Goal: Transaction & Acquisition: Purchase product/service

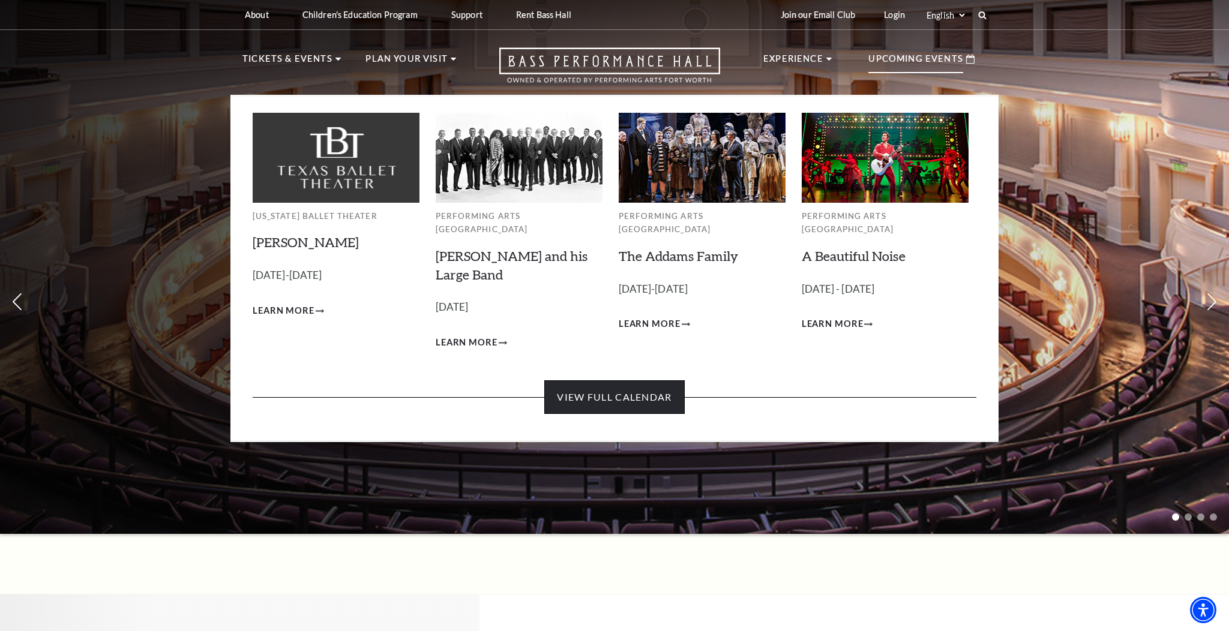
click at [599, 382] on link "View Full Calendar" at bounding box center [614, 398] width 140 height 34
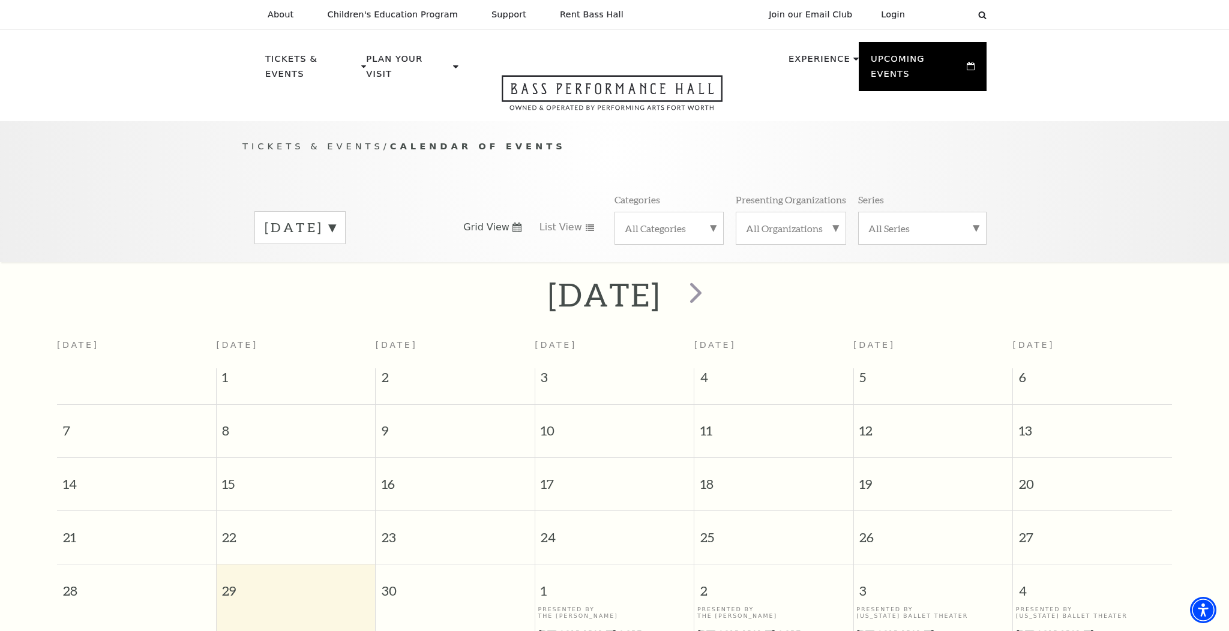
click at [336, 219] on label "September 2025" at bounding box center [300, 228] width 71 height 19
click at [336, 291] on label "December 2025" at bounding box center [300, 304] width 71 height 26
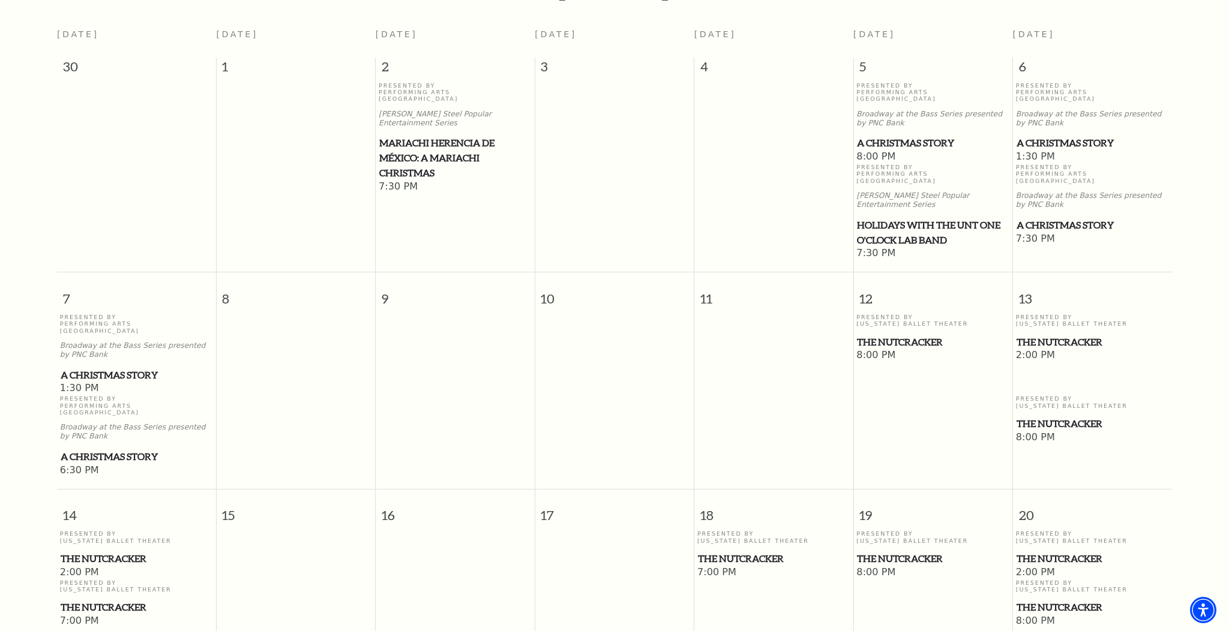
scroll to position [313, 0]
click at [89, 381] on span "1:30 PM" at bounding box center [136, 387] width 153 height 13
click at [95, 366] on span "A Christmas Story" at bounding box center [137, 373] width 152 height 15
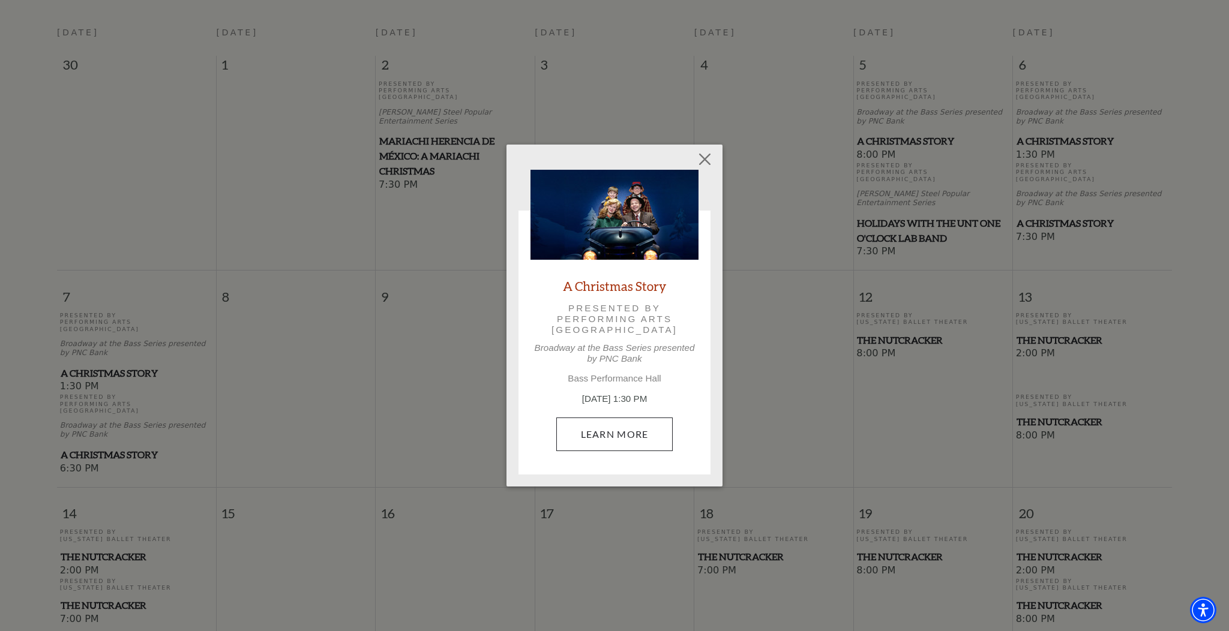
click at [606, 434] on link "Learn More" at bounding box center [614, 435] width 117 height 34
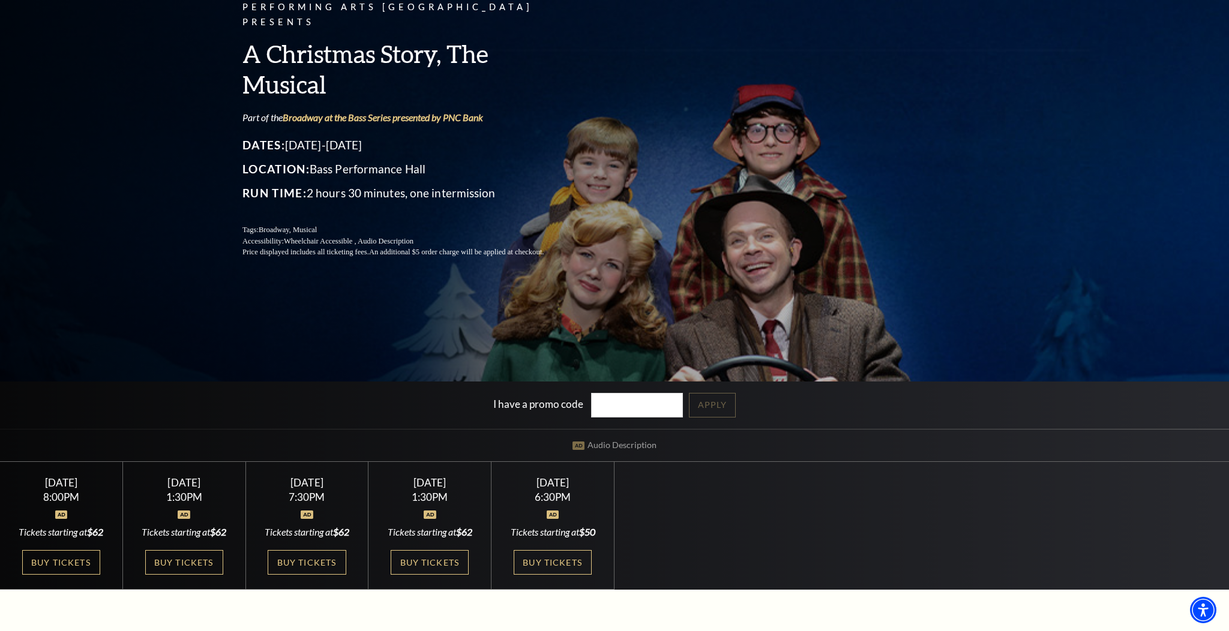
scroll to position [117, 0]
click at [424, 563] on link "Buy Tickets" at bounding box center [430, 562] width 78 height 25
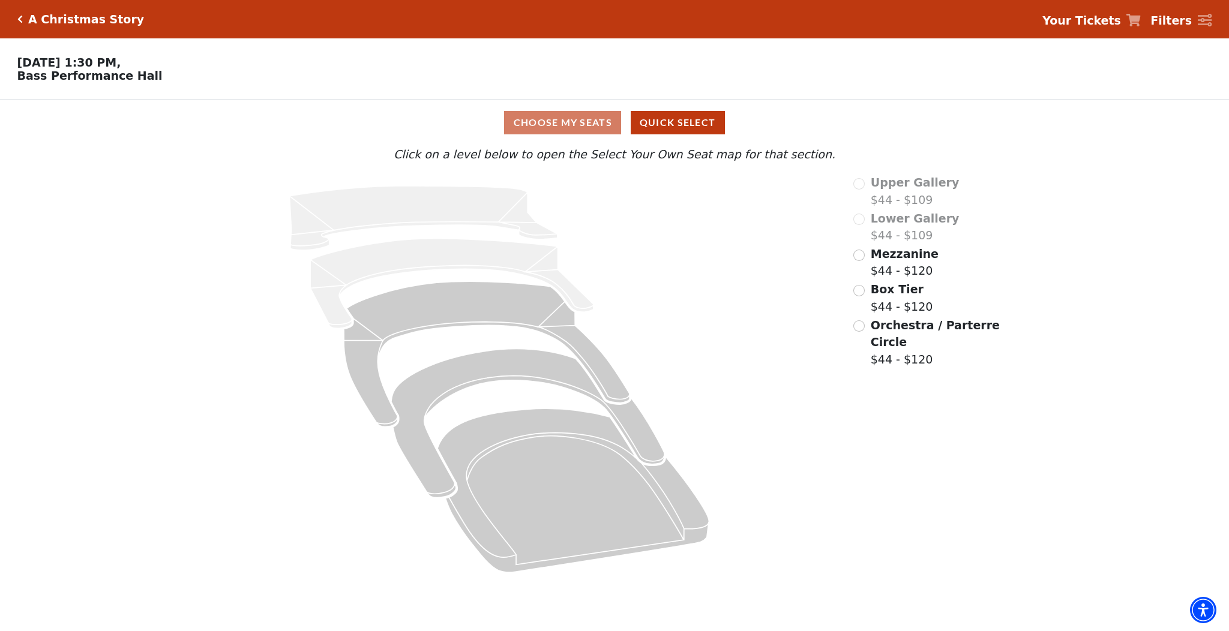
click at [861, 324] on input "Orchestra / Parterre Circle$44 - $120\a" at bounding box center [859, 326] width 11 height 11
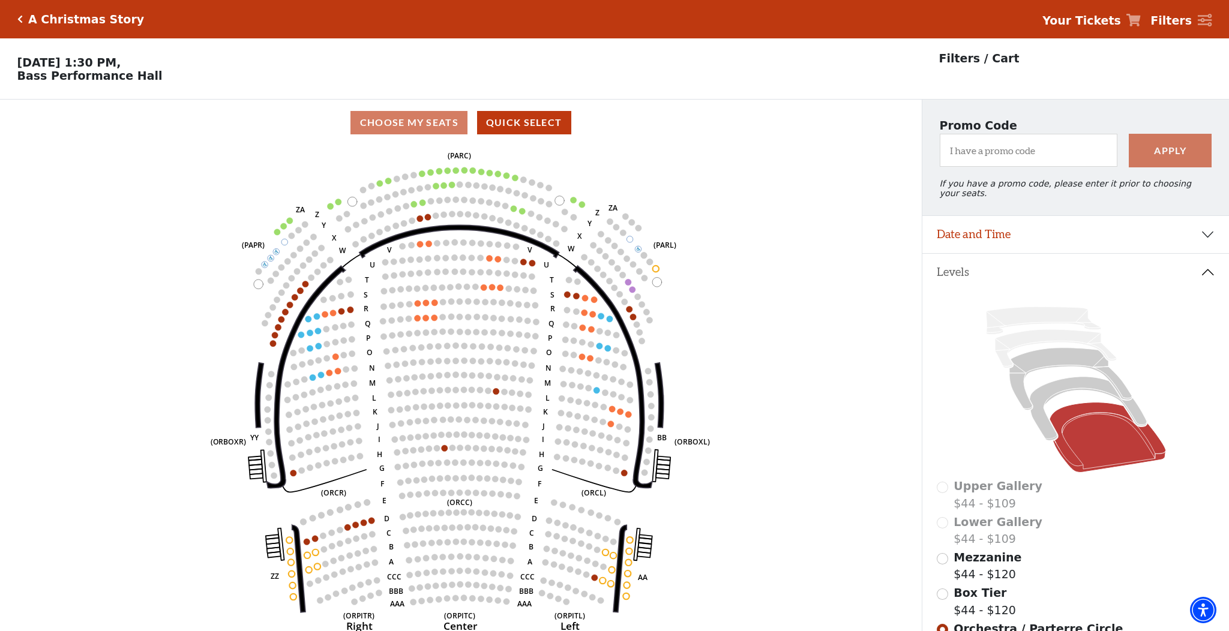
scroll to position [56, 0]
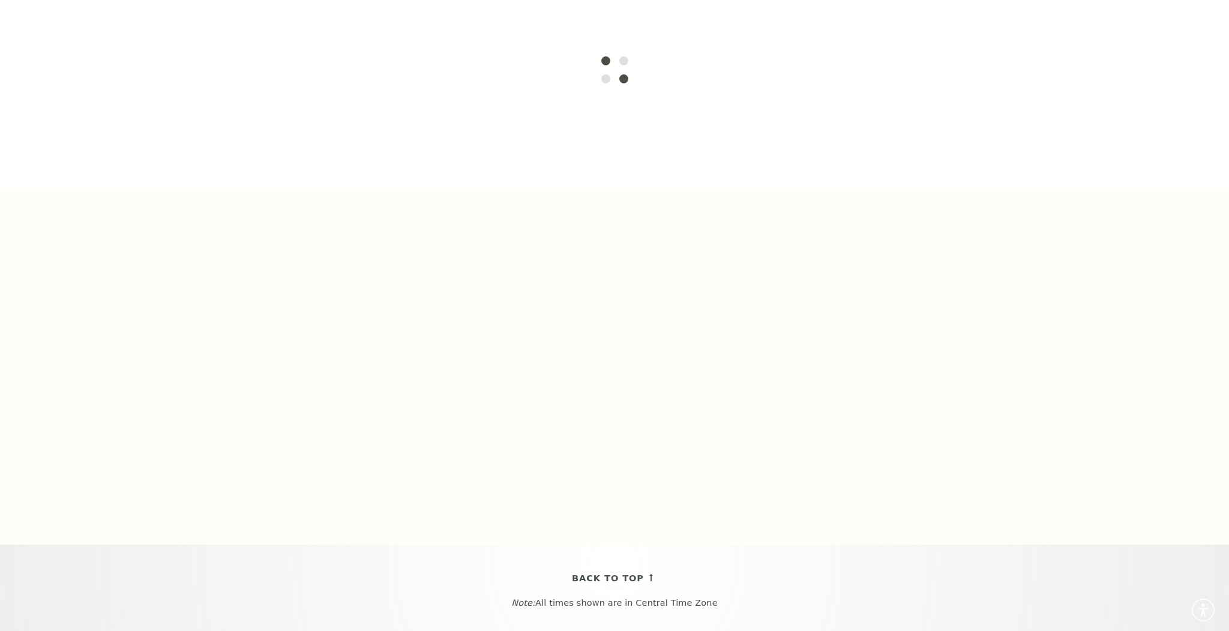
scroll to position [313, 0]
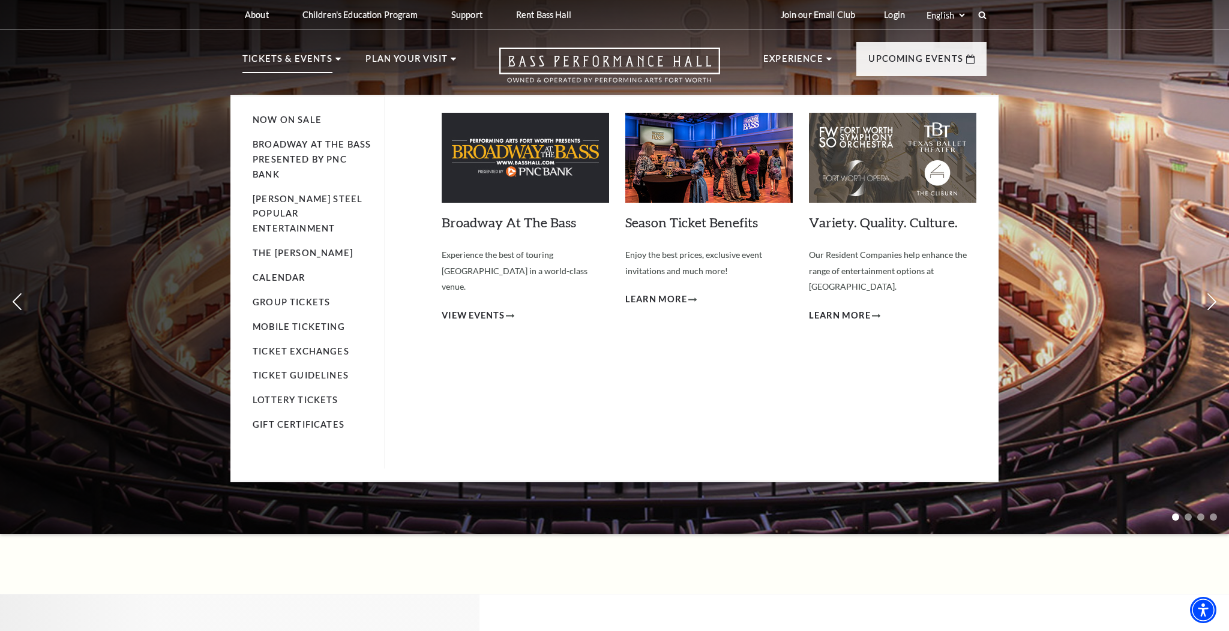
click at [285, 60] on p "Tickets & Events" at bounding box center [288, 63] width 90 height 22
click at [282, 273] on link "Calendar" at bounding box center [279, 278] width 52 height 10
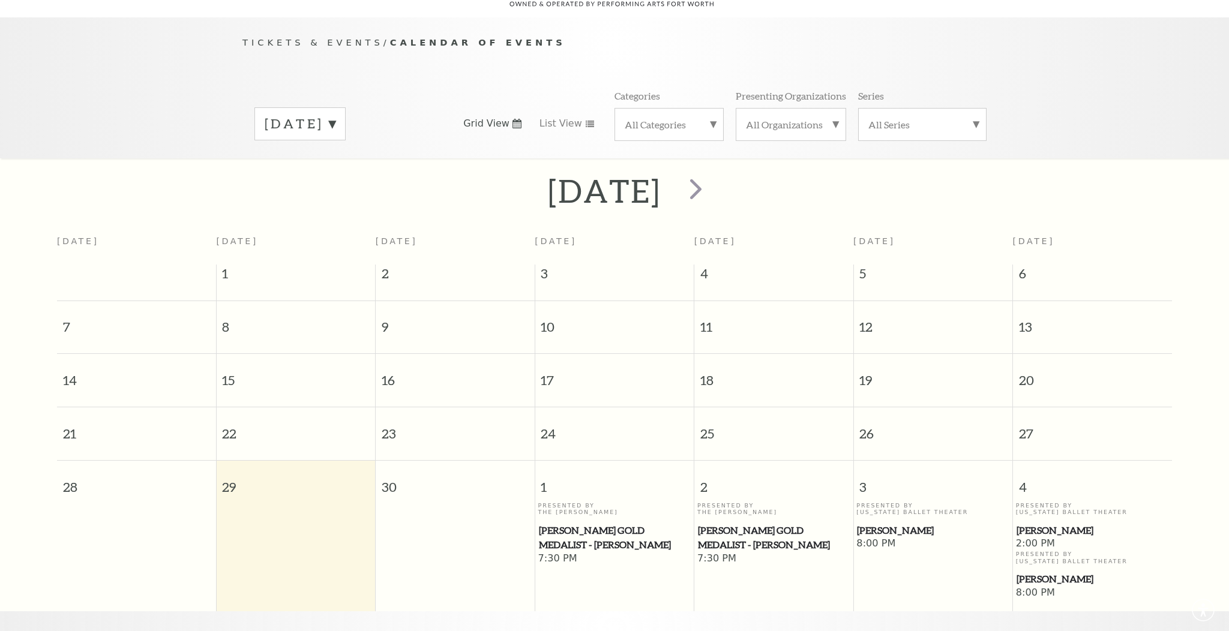
scroll to position [106, 0]
click at [336, 113] on label "[DATE]" at bounding box center [300, 122] width 71 height 19
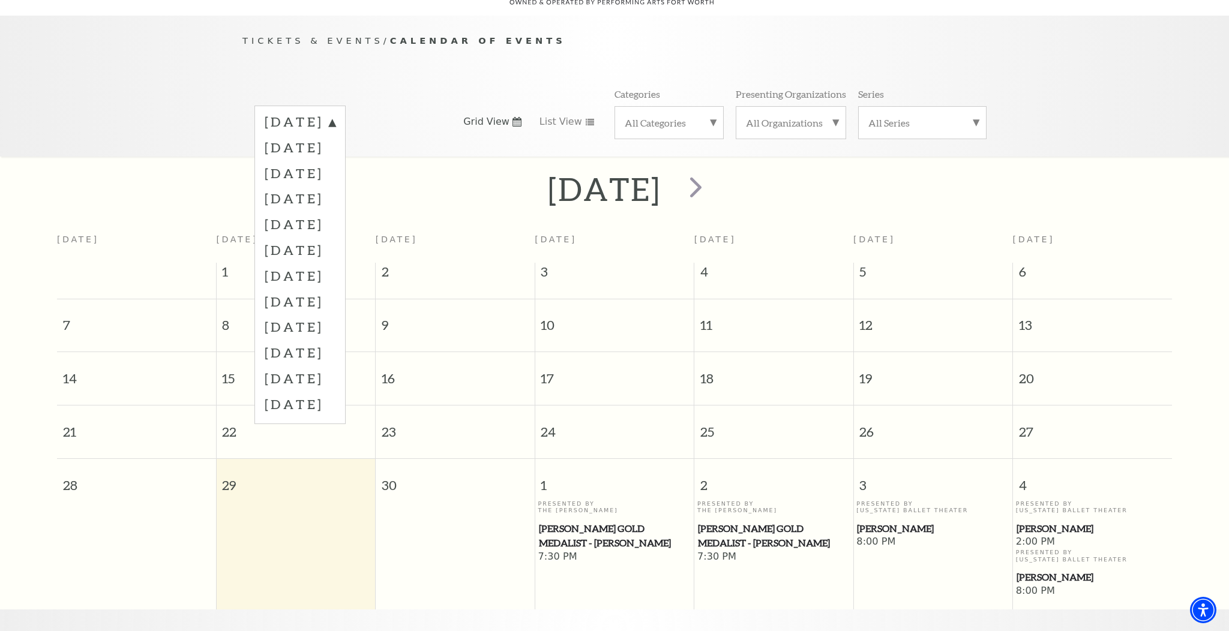
click at [336, 185] on label "[DATE]" at bounding box center [300, 198] width 71 height 26
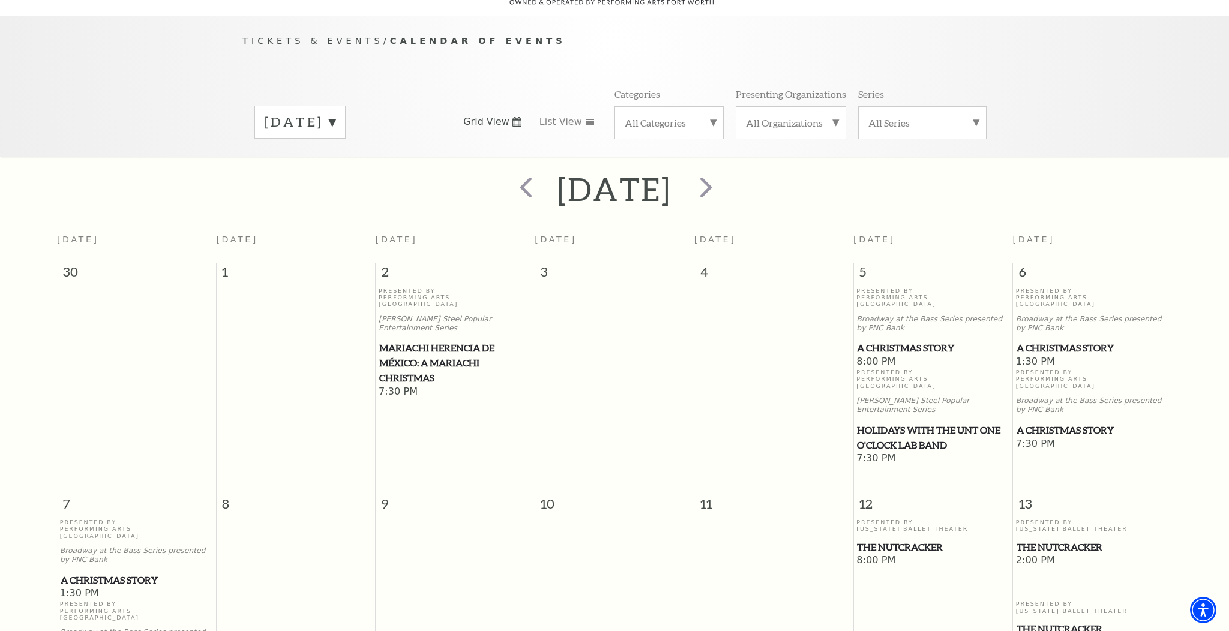
click at [1044, 341] on span "A Christmas Story" at bounding box center [1093, 348] width 152 height 15
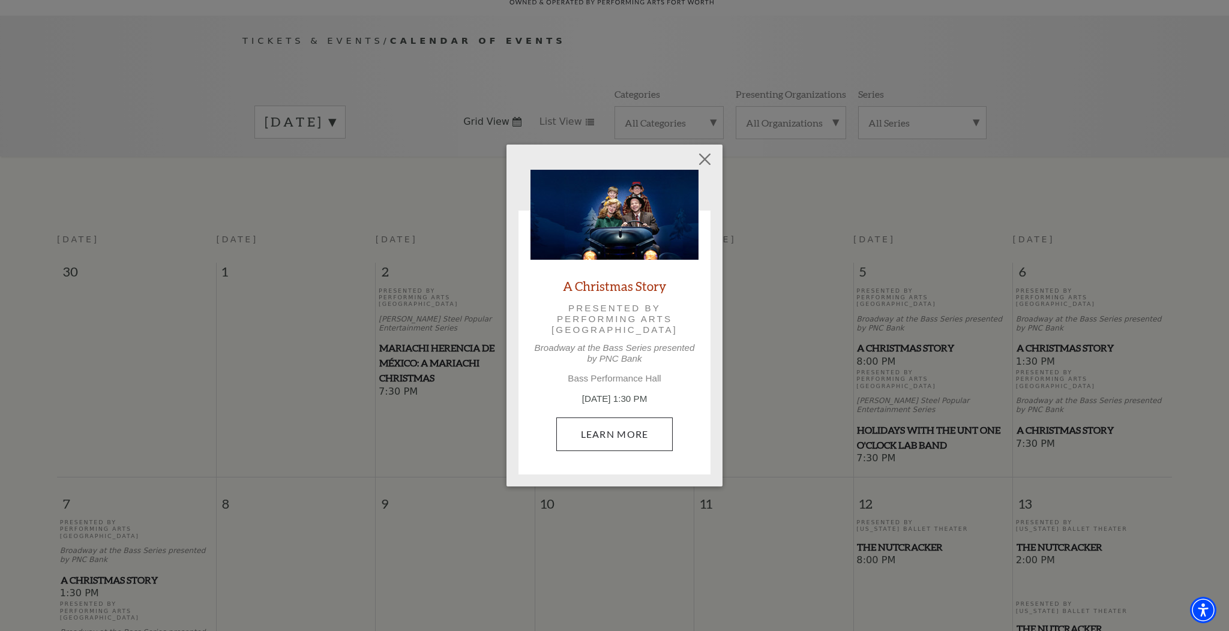
click at [629, 436] on link "Learn More" at bounding box center [614, 435] width 117 height 34
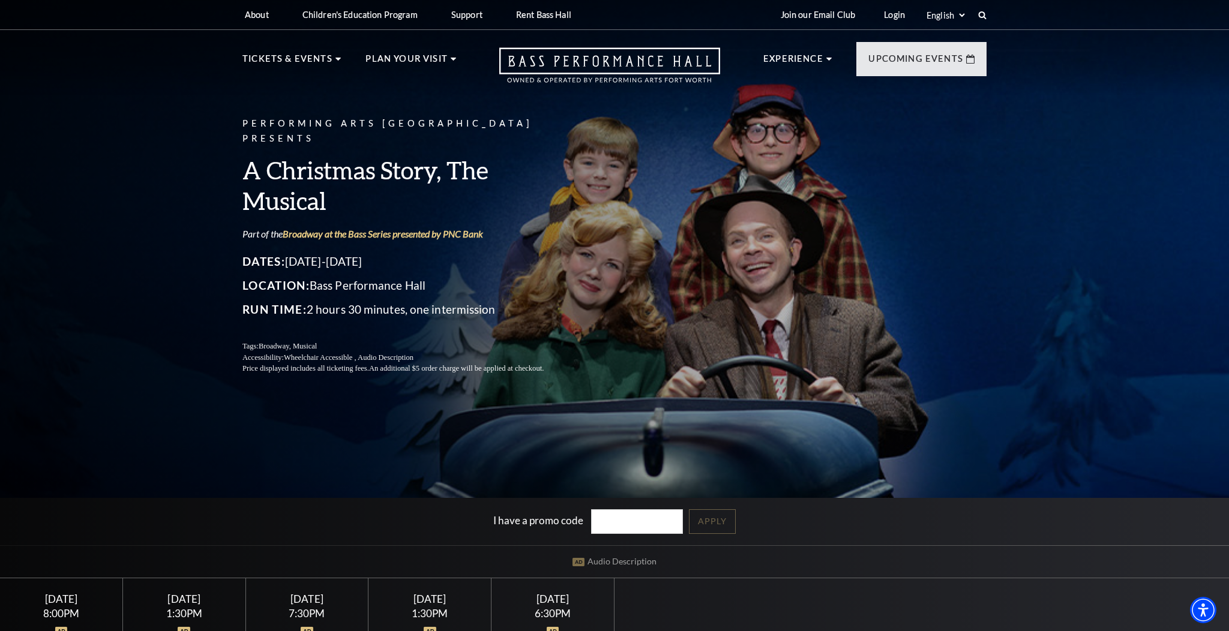
click at [185, 606] on div "Saturday December 6" at bounding box center [184, 599] width 94 height 13
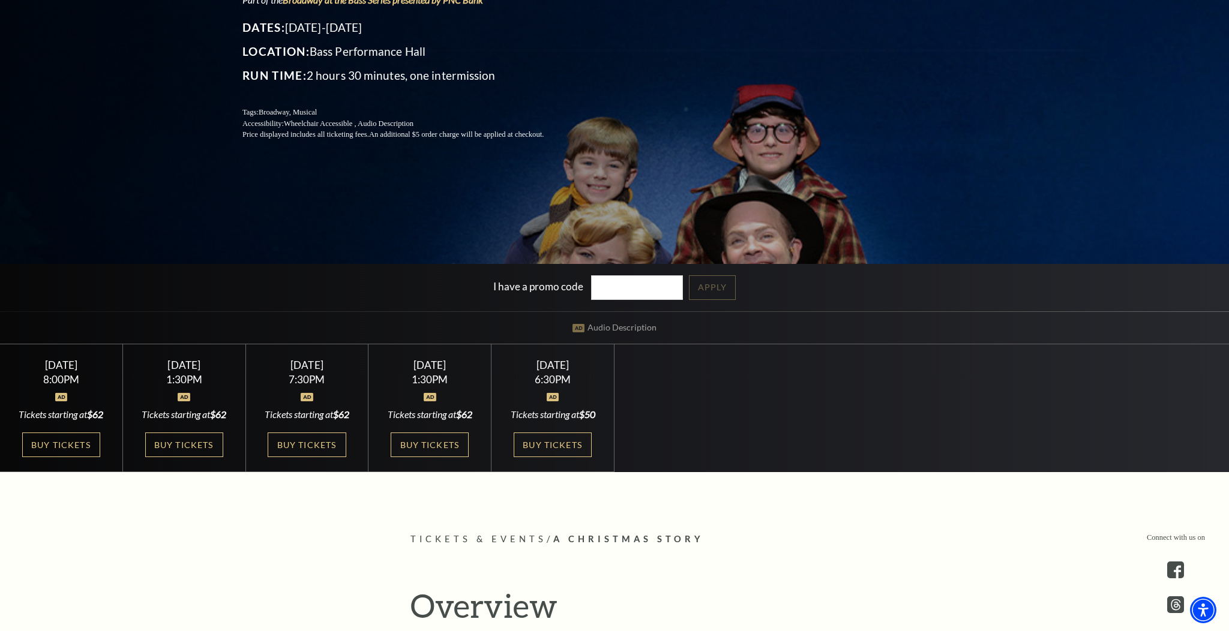
scroll to position [240, 0]
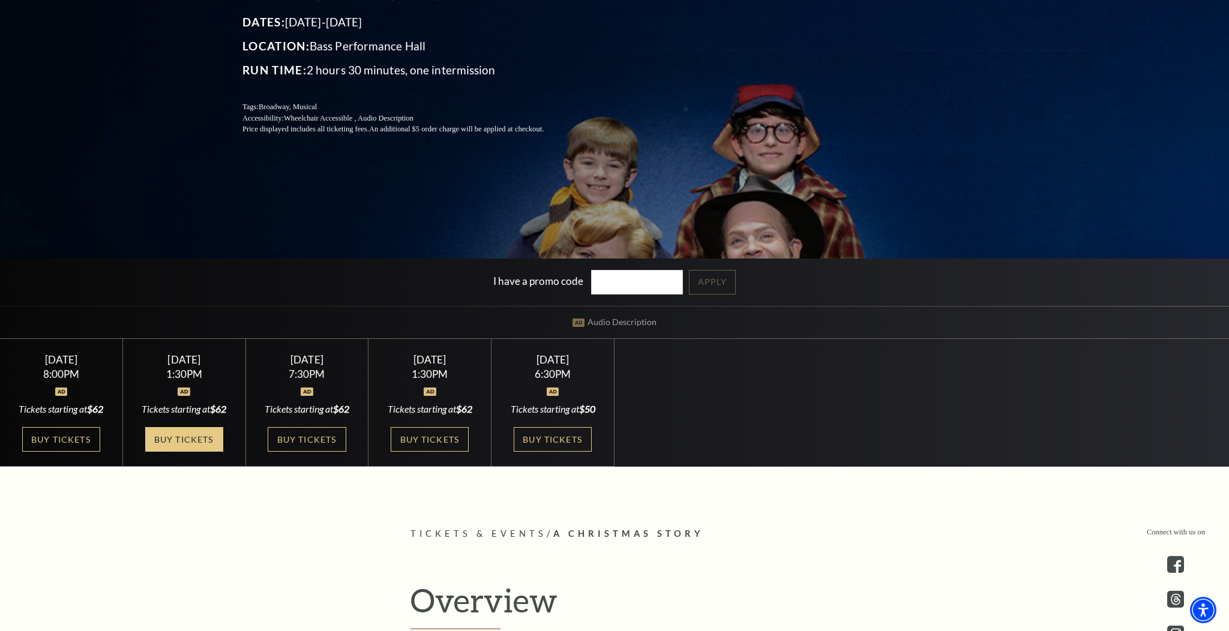
click at [185, 450] on link "Buy Tickets" at bounding box center [184, 439] width 78 height 25
click at [448, 435] on link "Buy Tickets" at bounding box center [430, 439] width 78 height 25
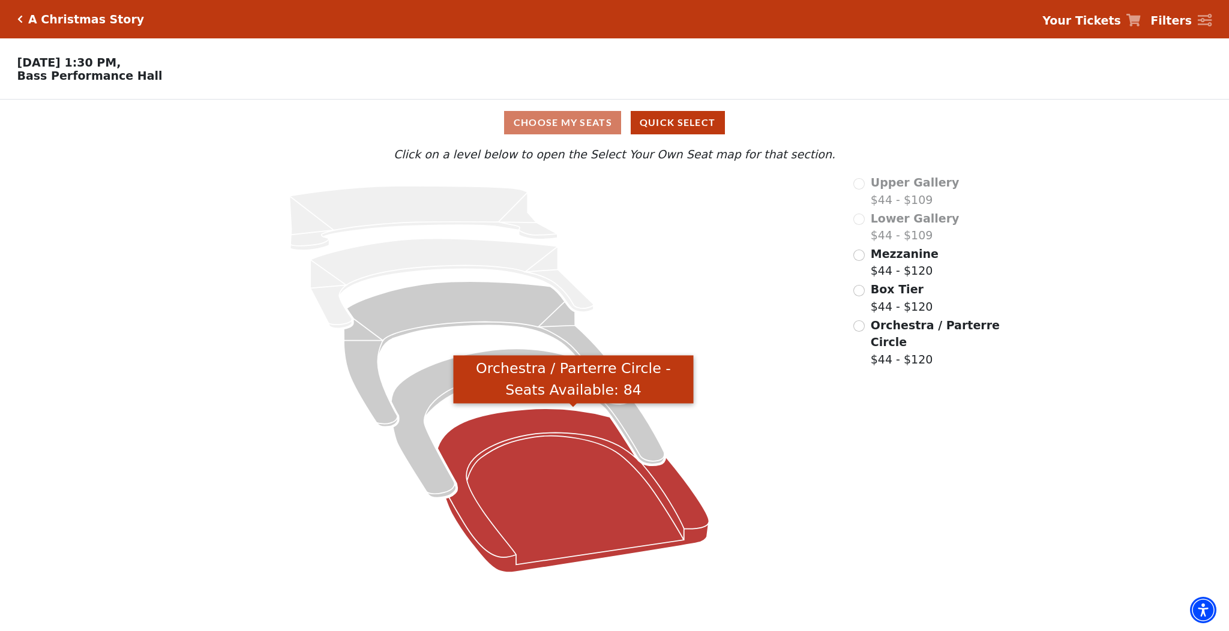
click at [539, 438] on icon "Orchestra / Parterre Circle - Seats Available: 84" at bounding box center [573, 491] width 271 height 164
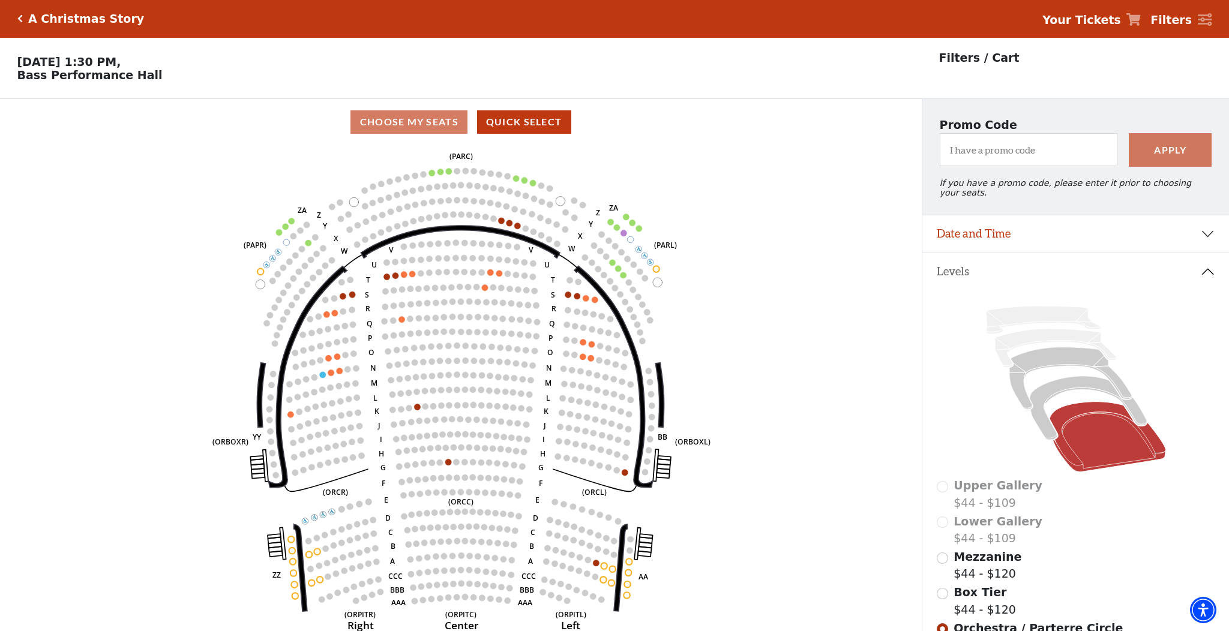
scroll to position [1, 0]
click at [944, 591] on input "Box Tier$44 - $120\a" at bounding box center [942, 593] width 11 height 11
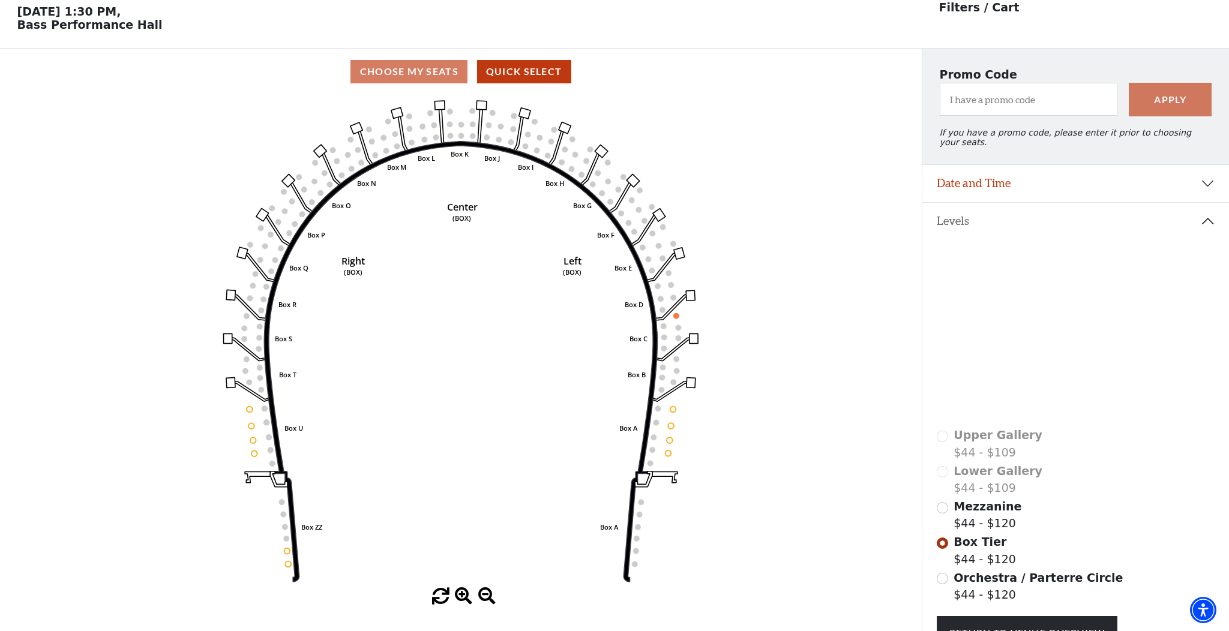
scroll to position [52, 1]
click at [942, 507] on input "Mezzanine$44 - $120\a" at bounding box center [942, 506] width 11 height 11
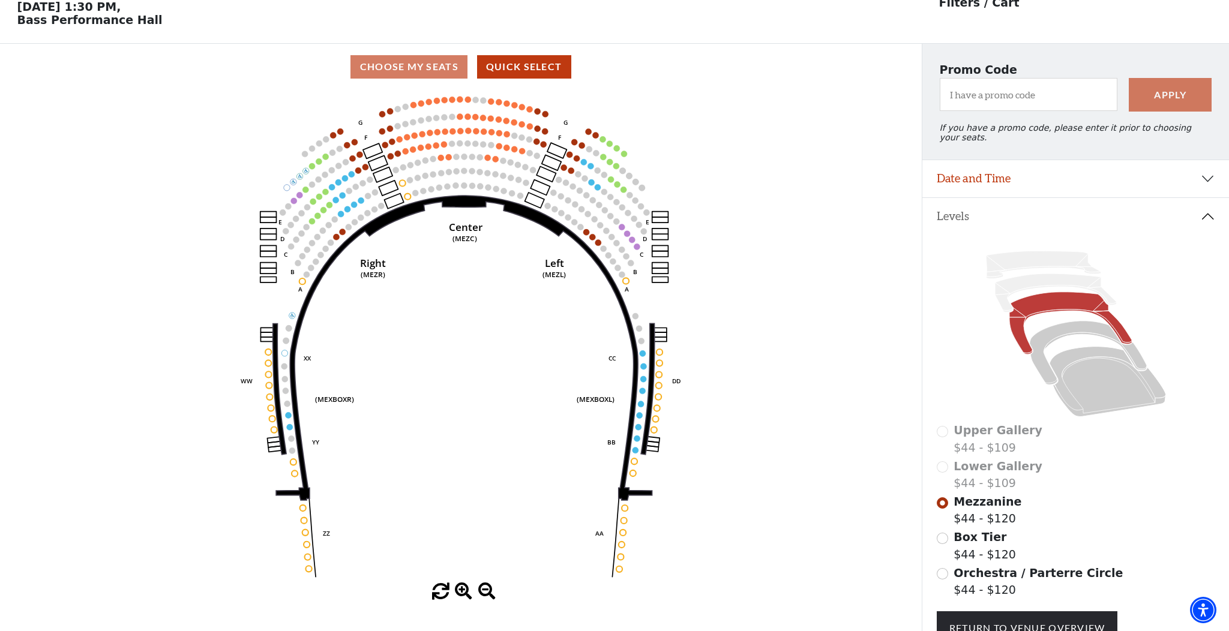
scroll to position [56, 0]
click at [1100, 388] on icon at bounding box center [1107, 381] width 116 height 70
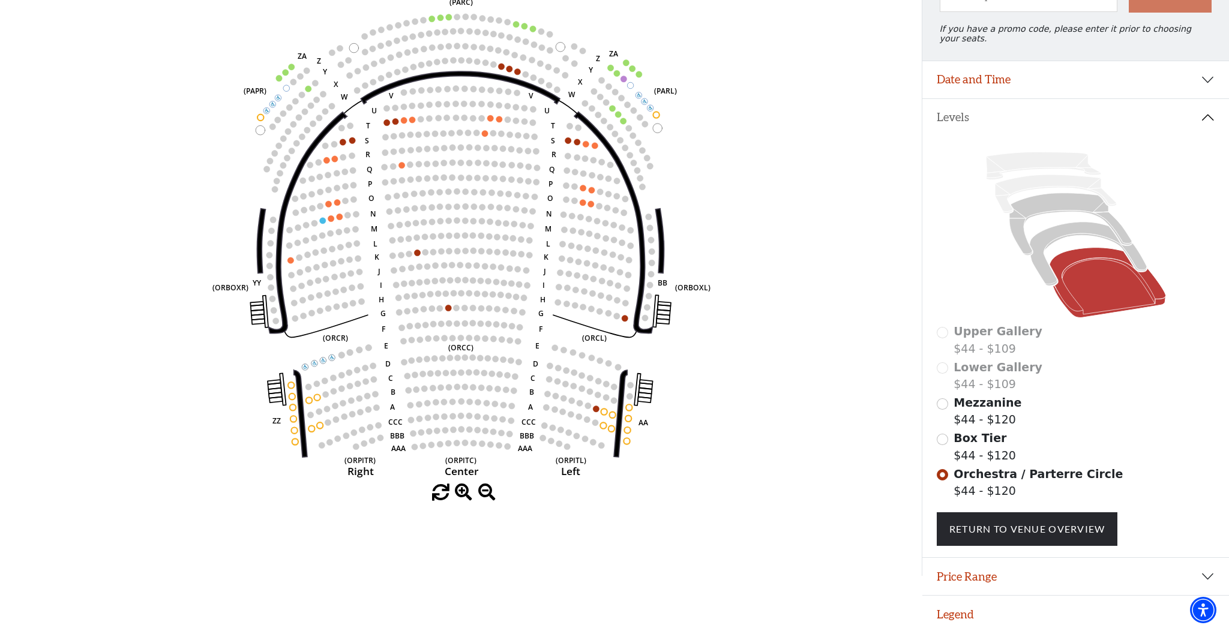
scroll to position [154, 0]
click at [1206, 613] on img "Accessibility Menu" at bounding box center [1203, 610] width 29 height 29
click at [1207, 572] on button "Price Range" at bounding box center [1076, 577] width 307 height 37
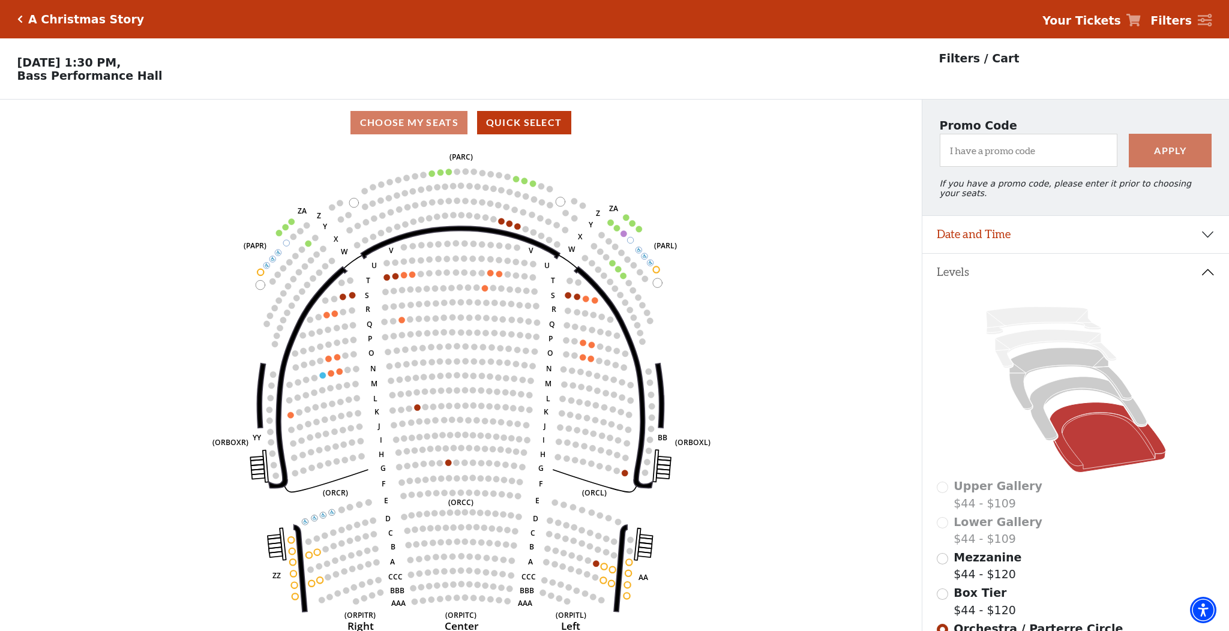
scroll to position [0, 0]
click at [1076, 387] on icon at bounding box center [1087, 409] width 117 height 64
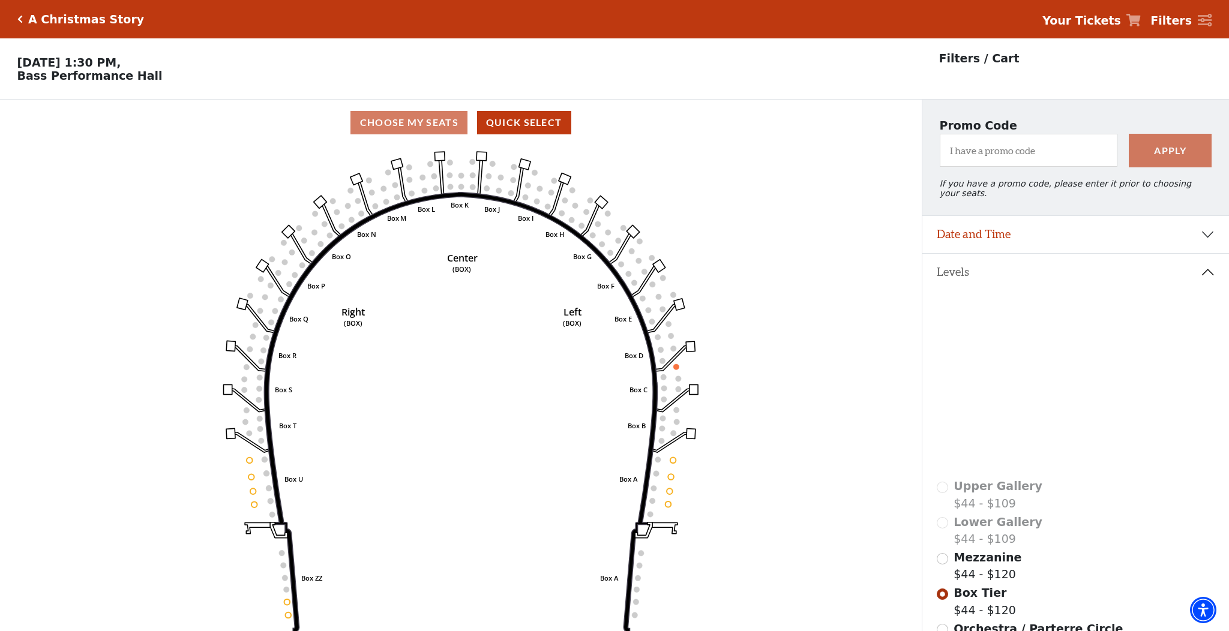
scroll to position [56, 0]
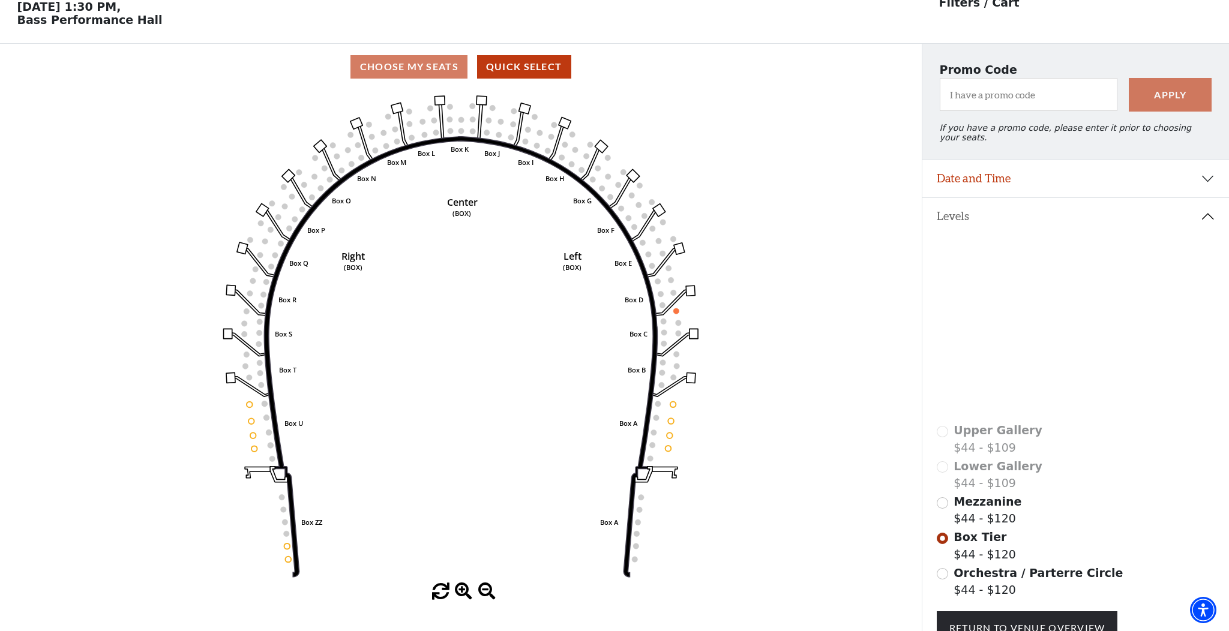
click at [1072, 302] on icon at bounding box center [1071, 323] width 122 height 62
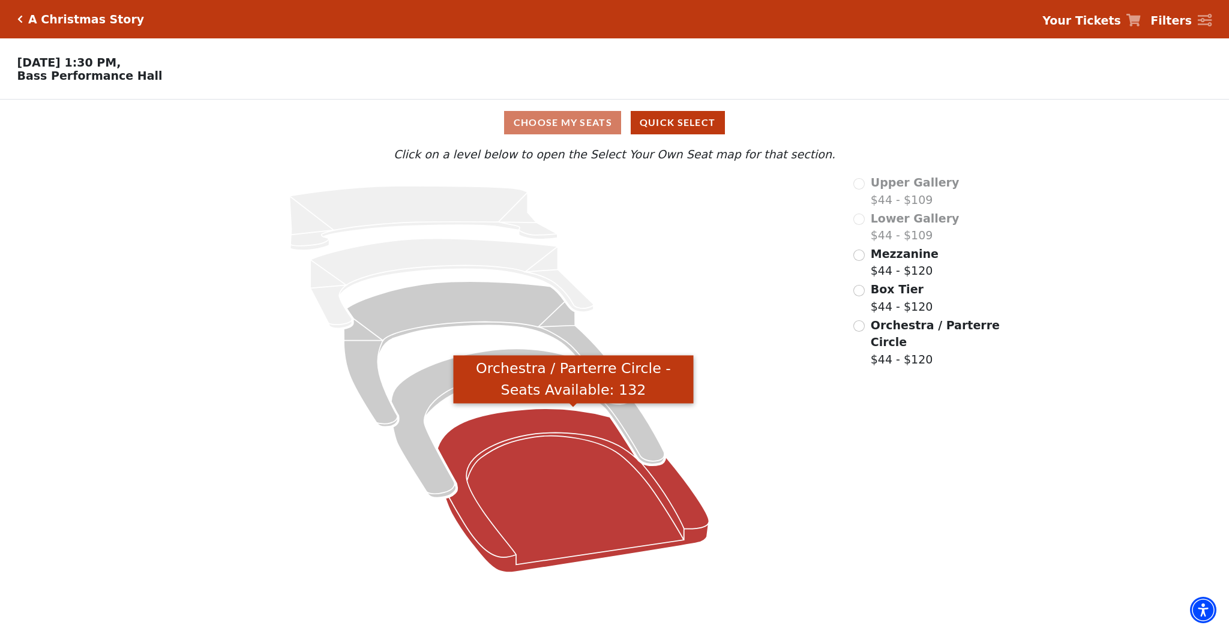
click at [569, 507] on icon "Orchestra / Parterre Circle - Seats Available: 132" at bounding box center [573, 491] width 271 height 164
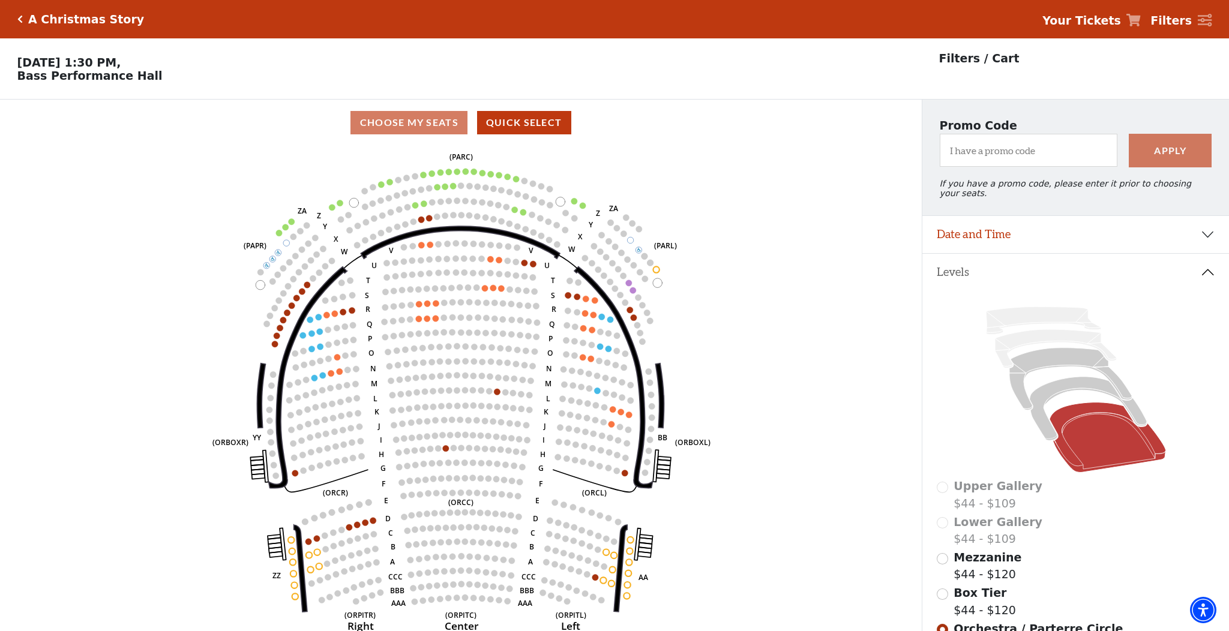
scroll to position [56, 0]
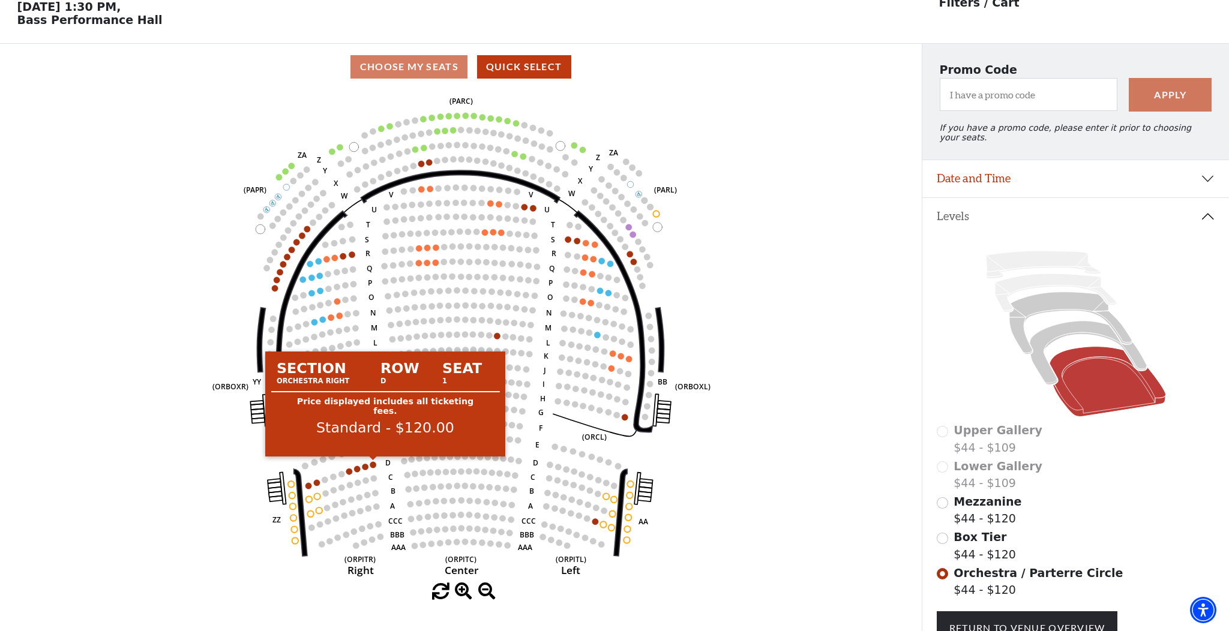
click at [371, 463] on circle at bounding box center [373, 465] width 6 height 6
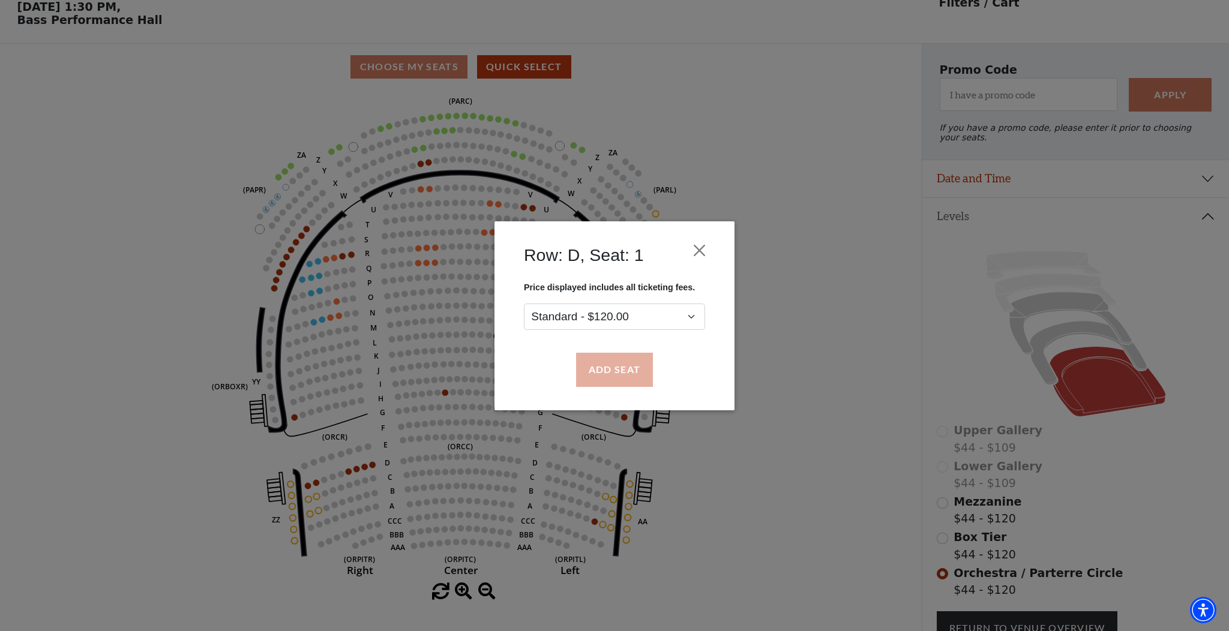
click at [635, 372] on button "Add Seat" at bounding box center [614, 370] width 77 height 34
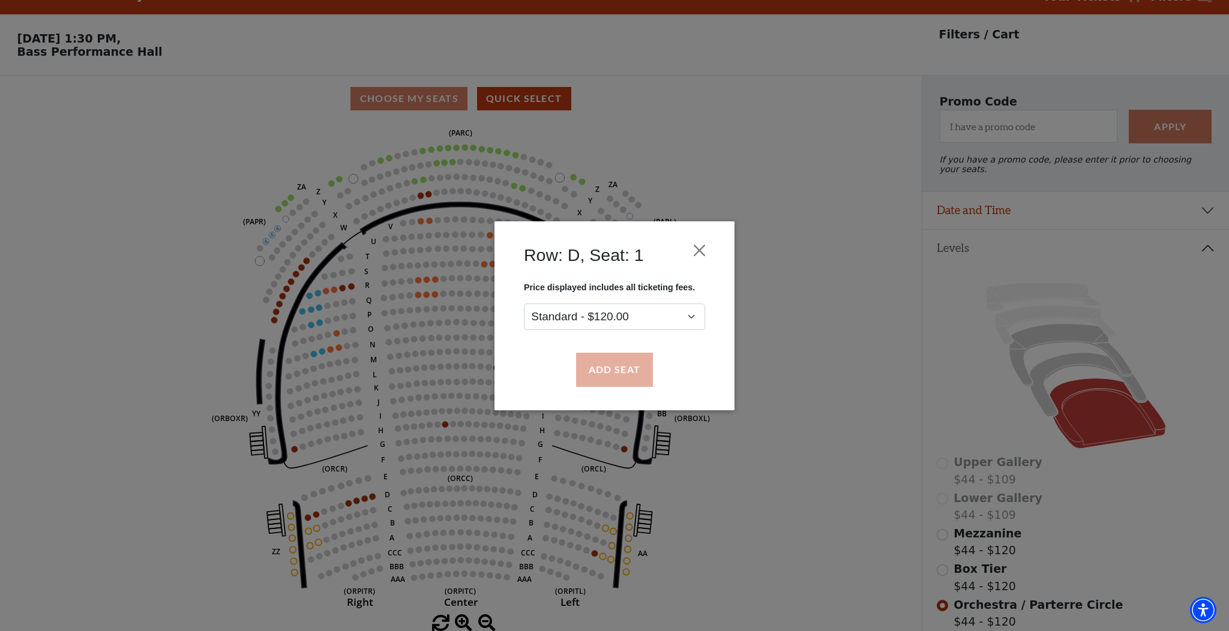
scroll to position [0, 0]
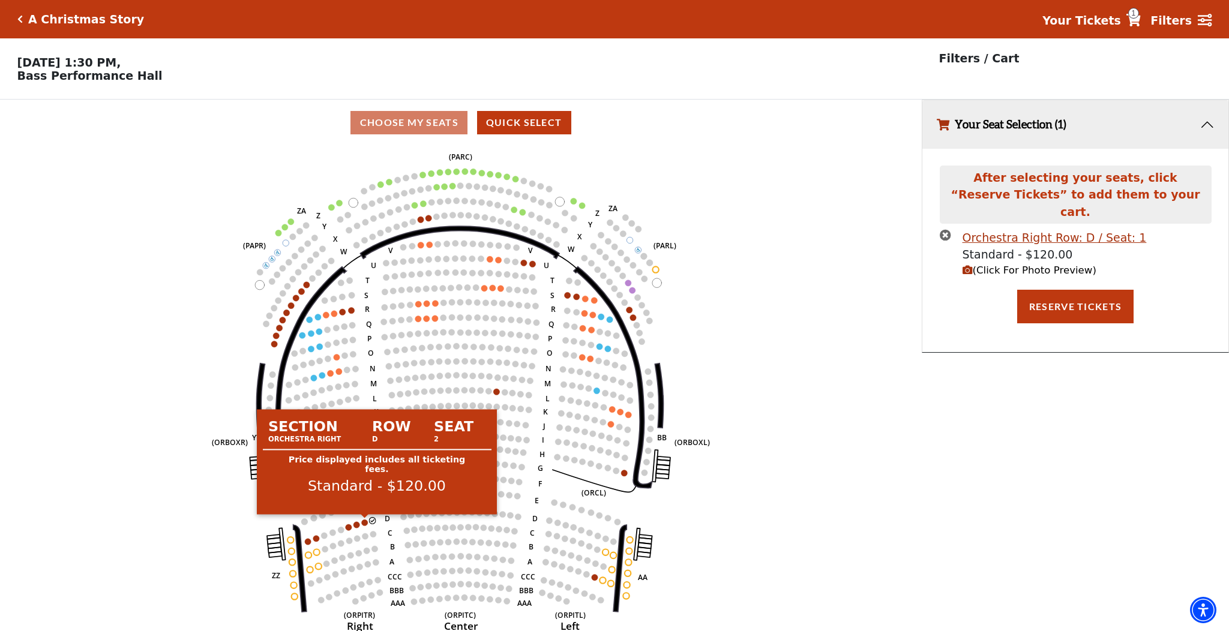
click at [365, 522] on circle at bounding box center [364, 523] width 6 height 6
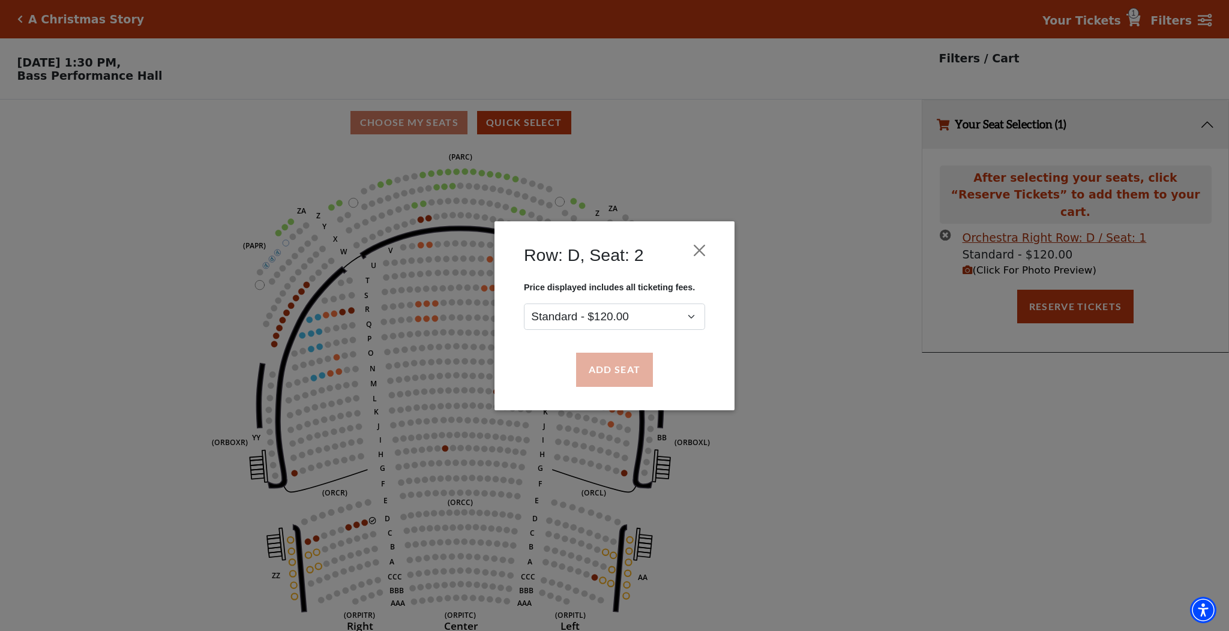
click at [609, 370] on button "Add Seat" at bounding box center [614, 370] width 77 height 34
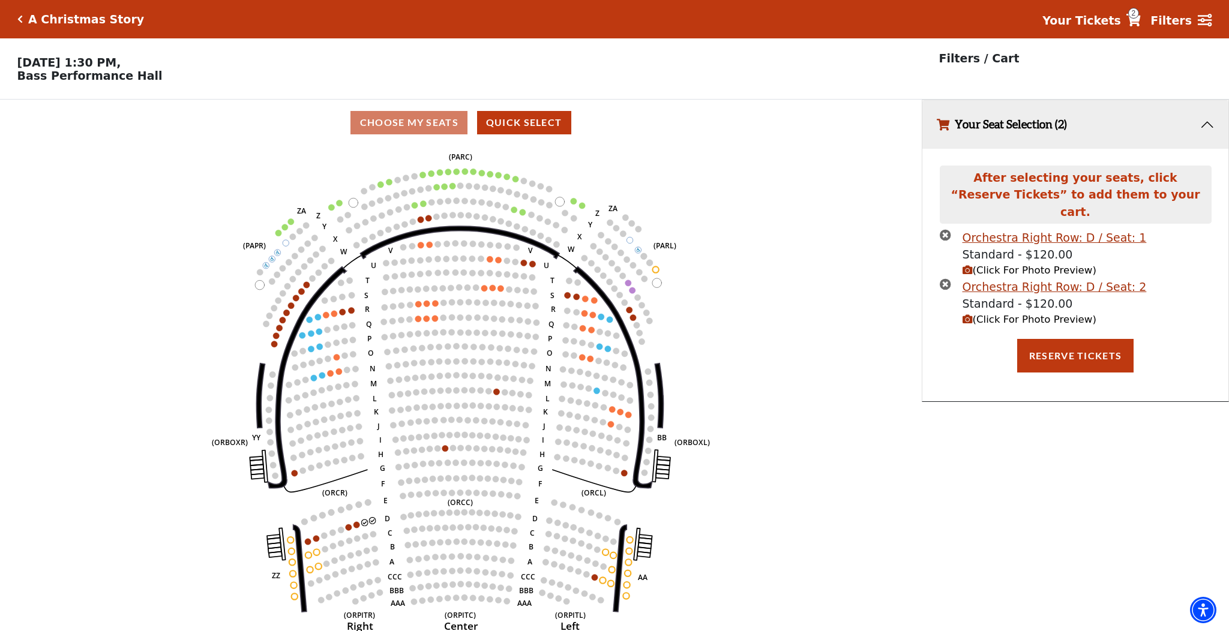
click at [1091, 339] on button "Reserve Tickets" at bounding box center [1075, 356] width 116 height 34
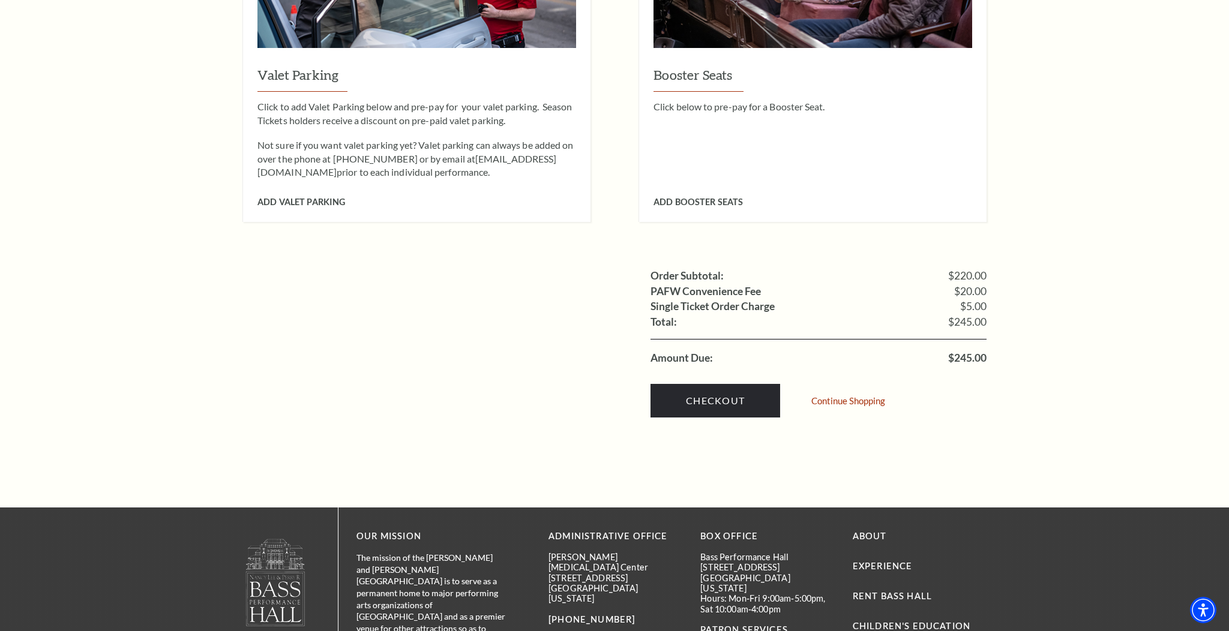
scroll to position [1001, 0]
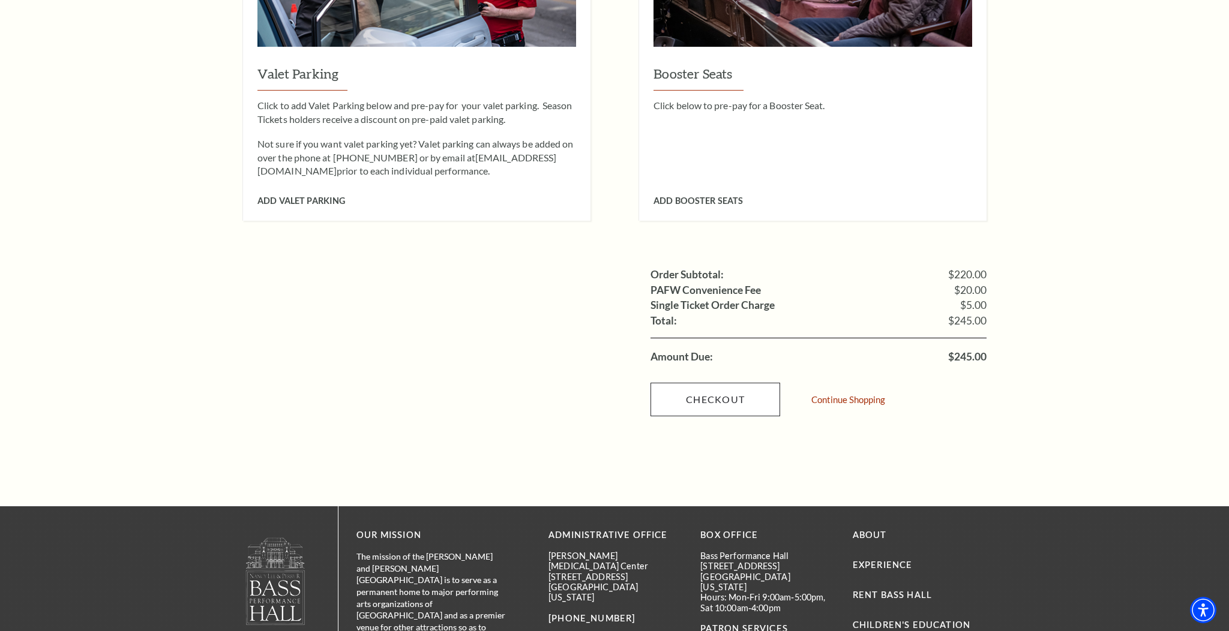
click at [717, 383] on link "Checkout" at bounding box center [716, 400] width 130 height 34
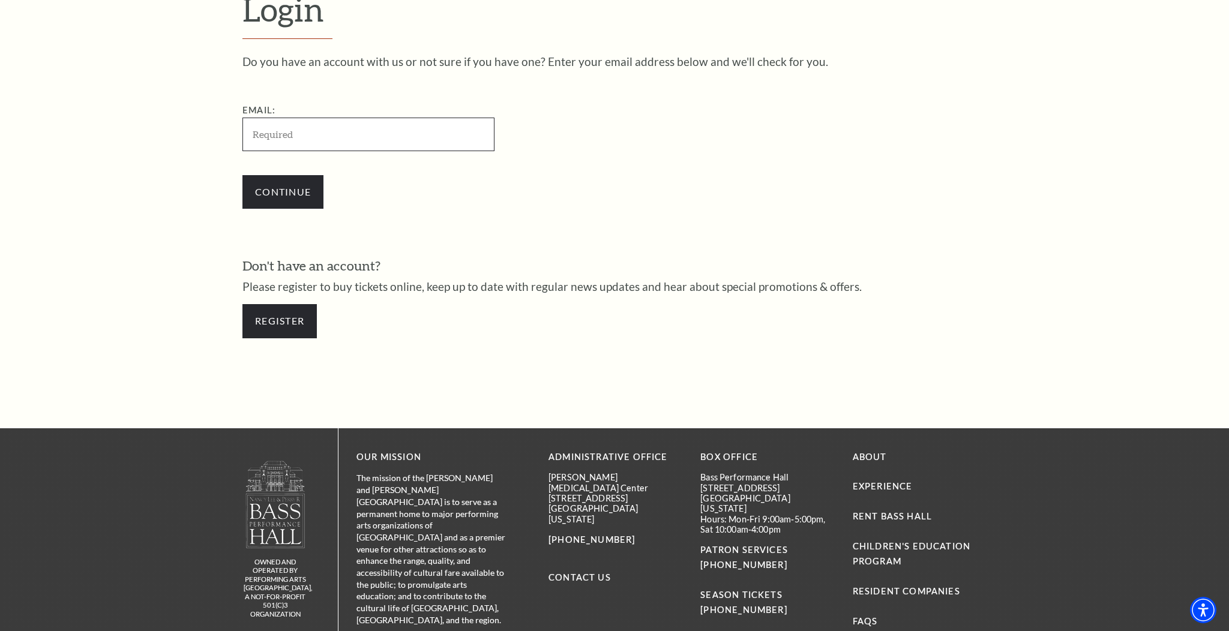
scroll to position [430, 0]
type input "myiv"
type input "myivboys@sbcglobal.net"
click at [286, 189] on input "Continue" at bounding box center [283, 192] width 81 height 34
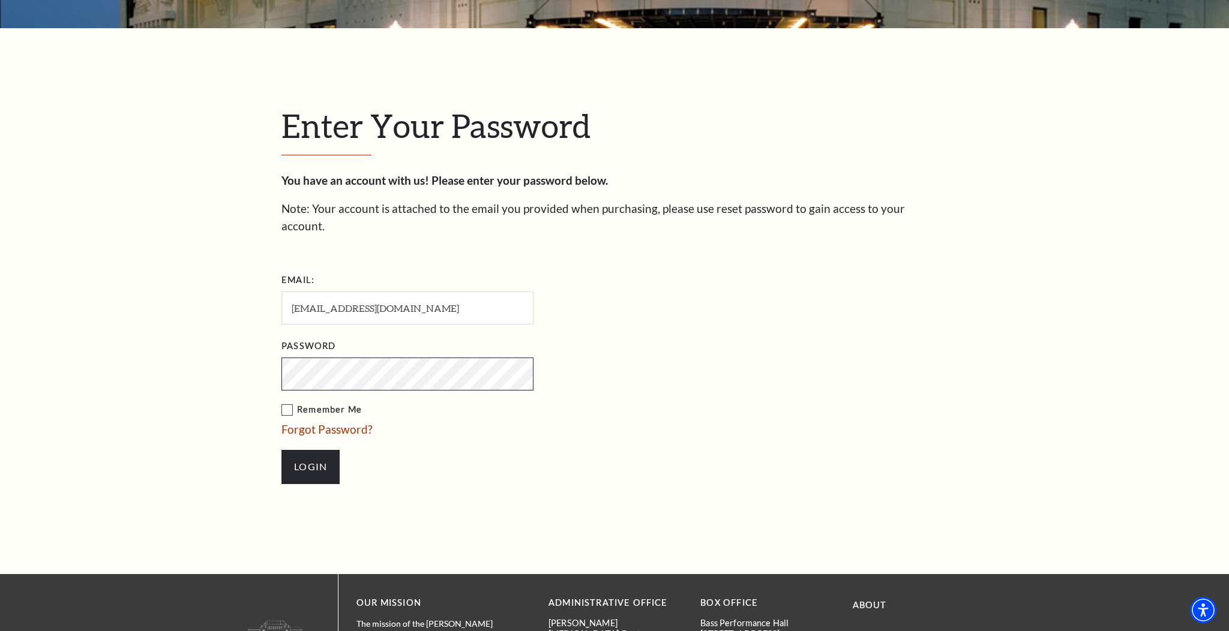
scroll to position [324, 0]
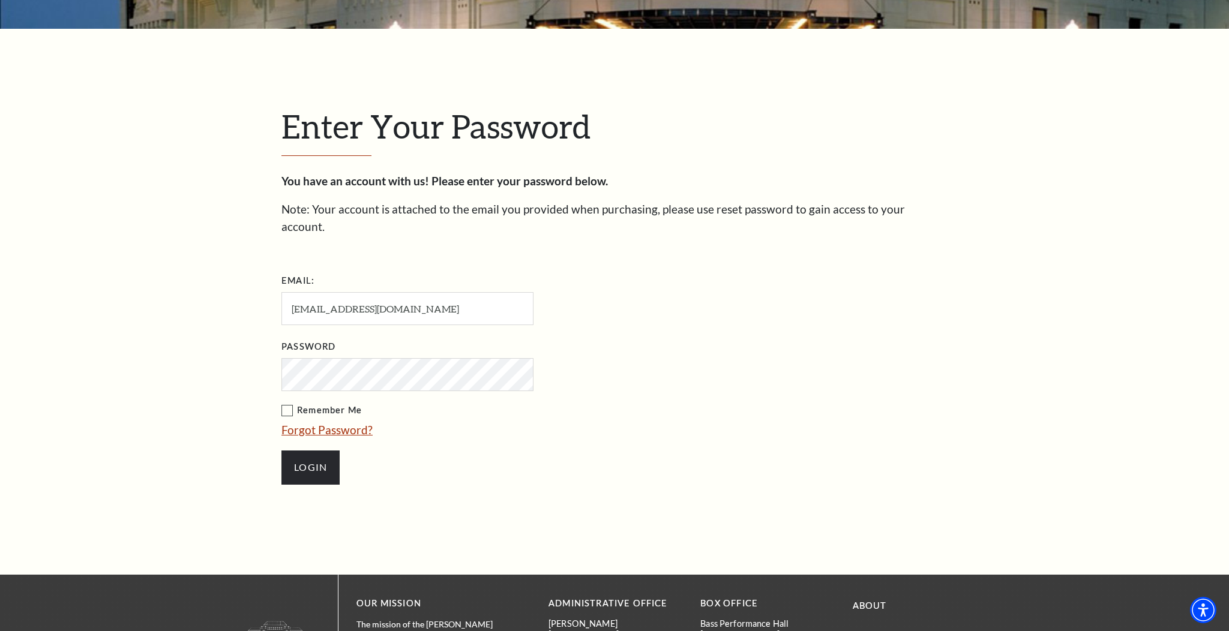
click at [305, 423] on link "Forgot Password?" at bounding box center [327, 430] width 91 height 14
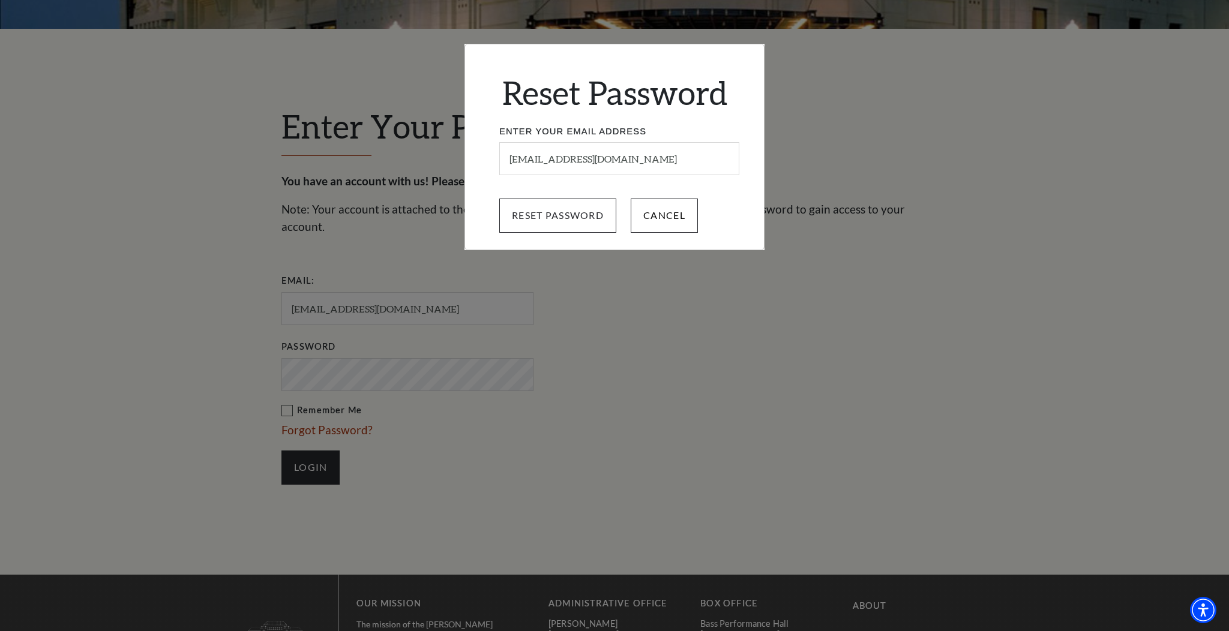
click at [560, 216] on input "Reset Password" at bounding box center [557, 216] width 117 height 34
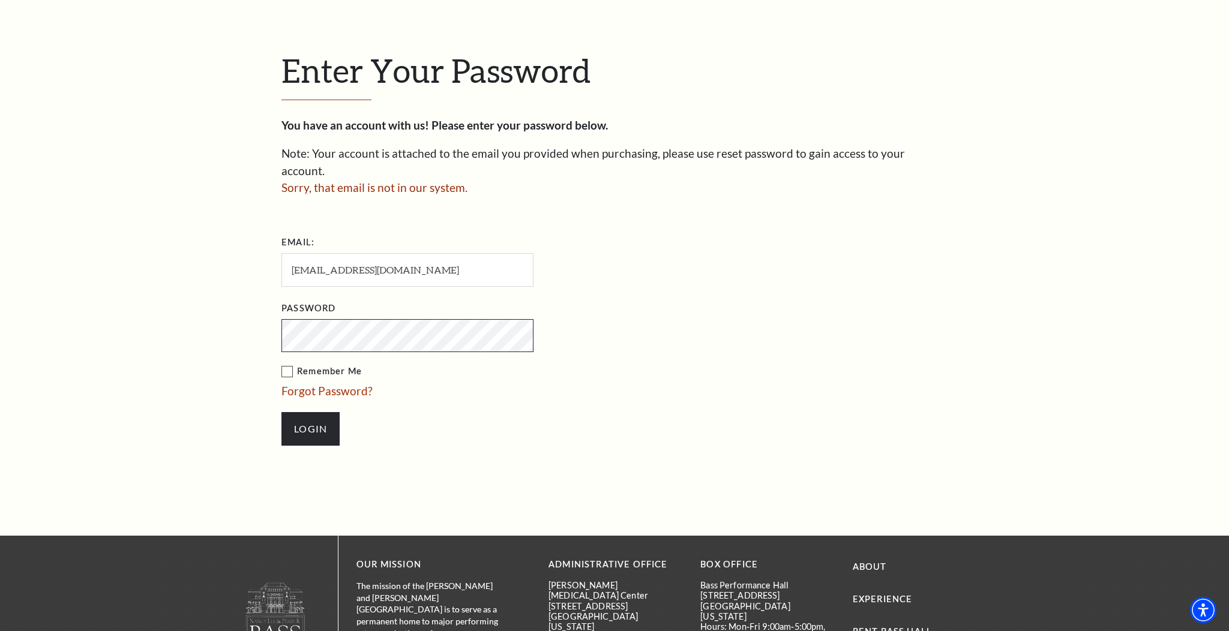
scroll to position [381, 0]
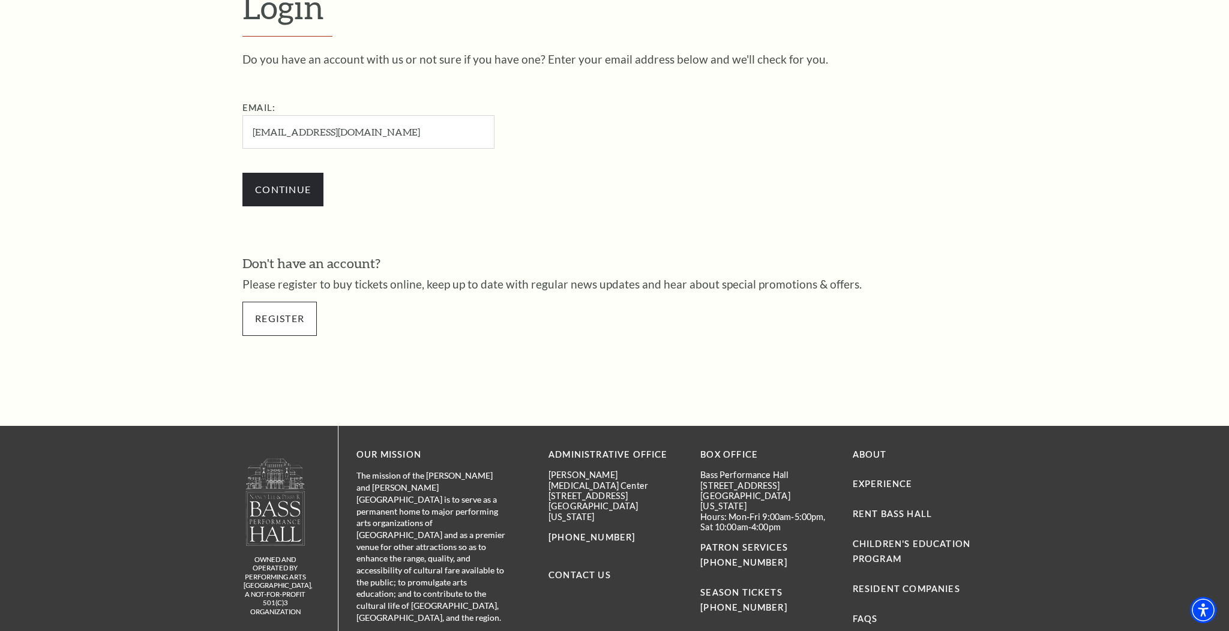
click at [284, 320] on link "Register" at bounding box center [280, 319] width 74 height 34
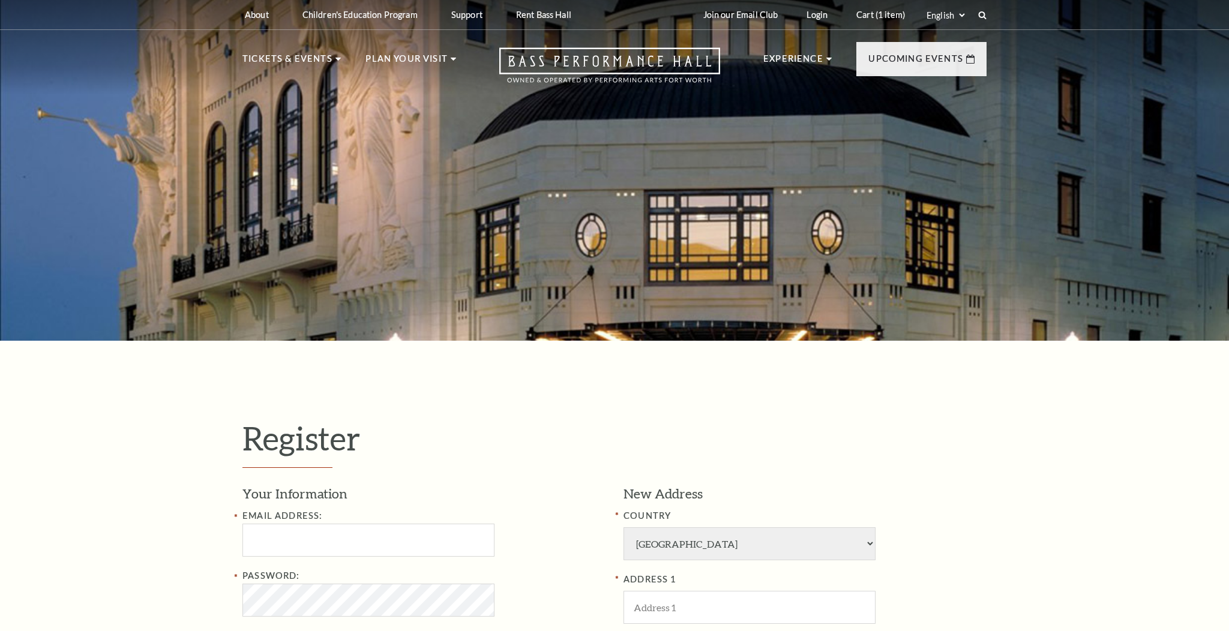
select select "1"
select select "[GEOGRAPHIC_DATA]"
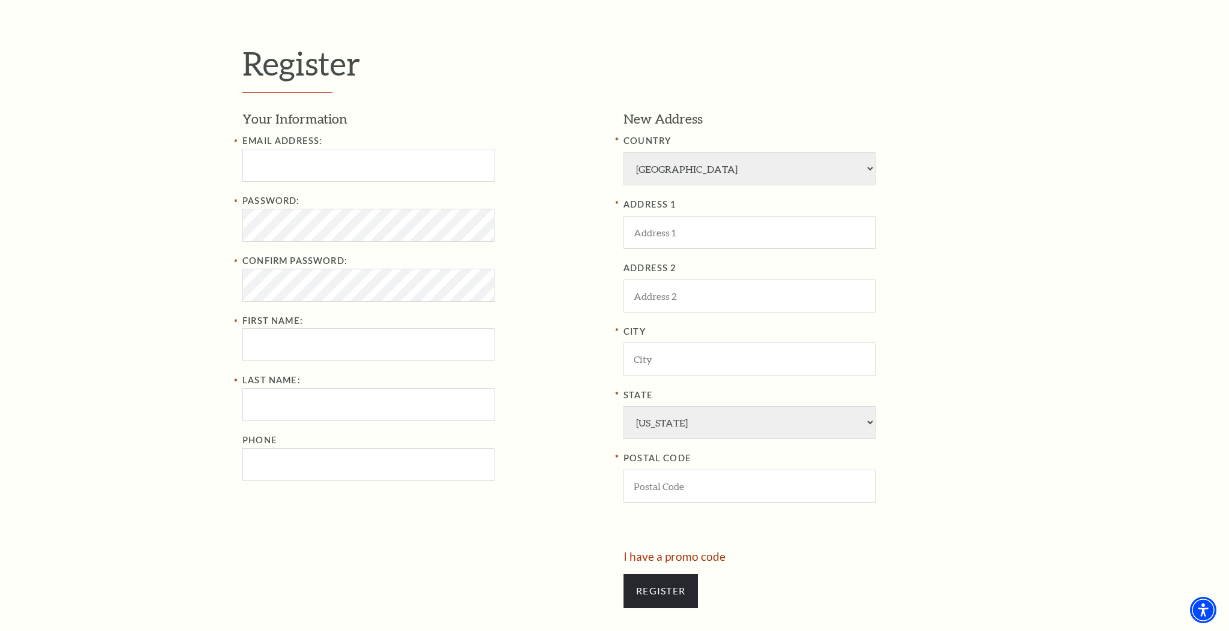
scroll to position [376, 0]
type input "[EMAIL_ADDRESS][DOMAIN_NAME]"
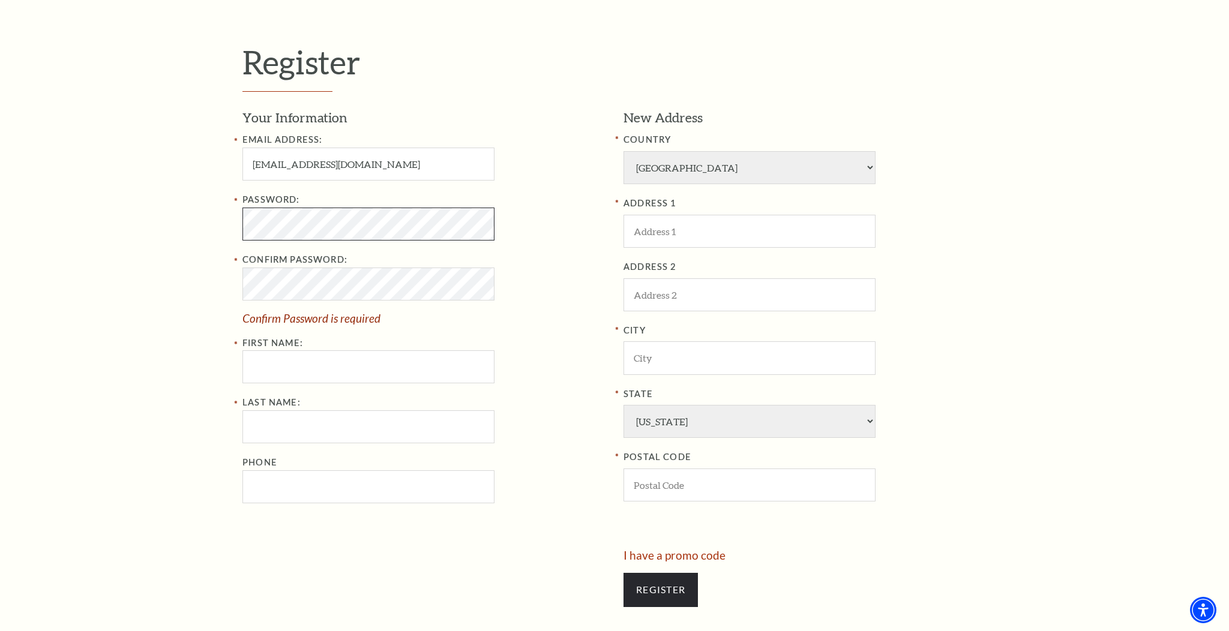
click at [235, 221] on div "Register Your Information Email Address: myivboys@sbcglobal.net Password: Confi…" at bounding box center [615, 331] width 768 height 733
type input "Dianne"
type input "Kohan"
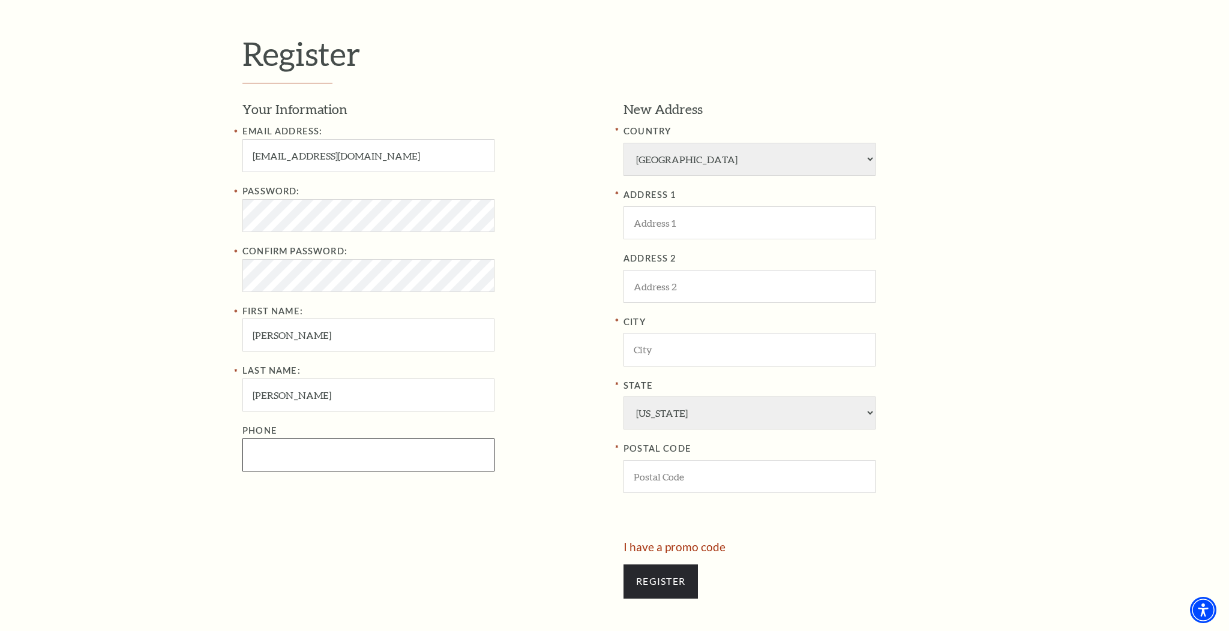
scroll to position [387, 0]
type input "214-536-5467"
type input "[STREET_ADDRESS]"
type input "[GEOGRAPHIC_DATA]"
type input "76016"
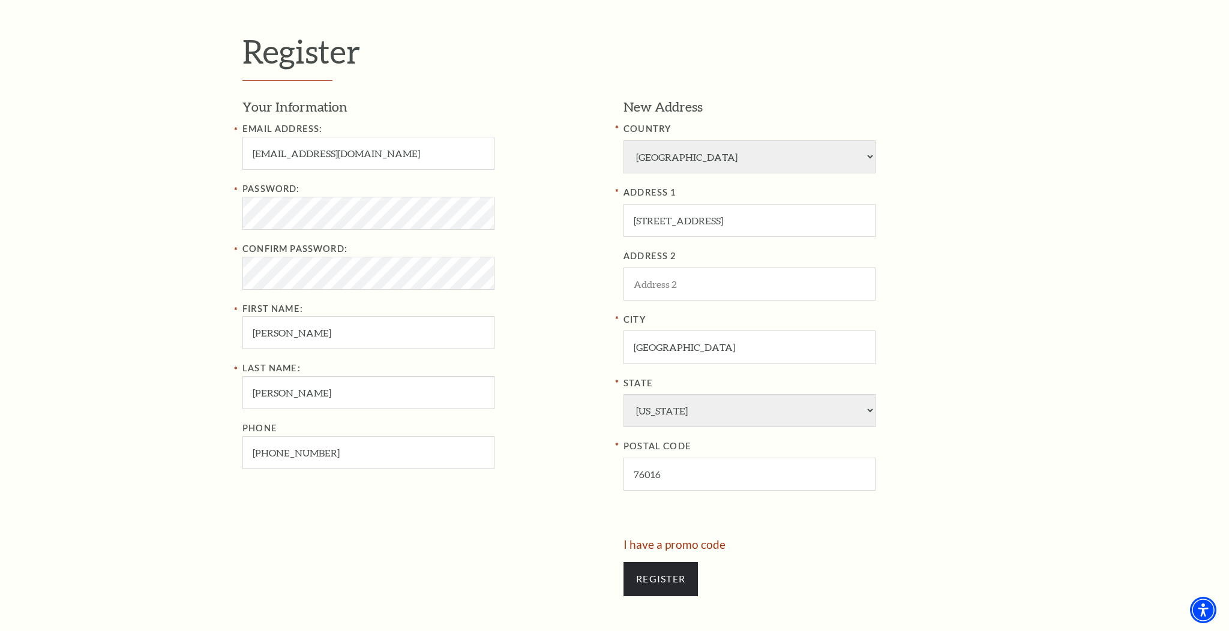
click at [1066, 381] on div "Register Your Information Email Address: myivboys@sbcglobal.net Password: Confi…" at bounding box center [614, 320] width 1229 height 733
click at [675, 562] on input "Register" at bounding box center [661, 579] width 74 height 34
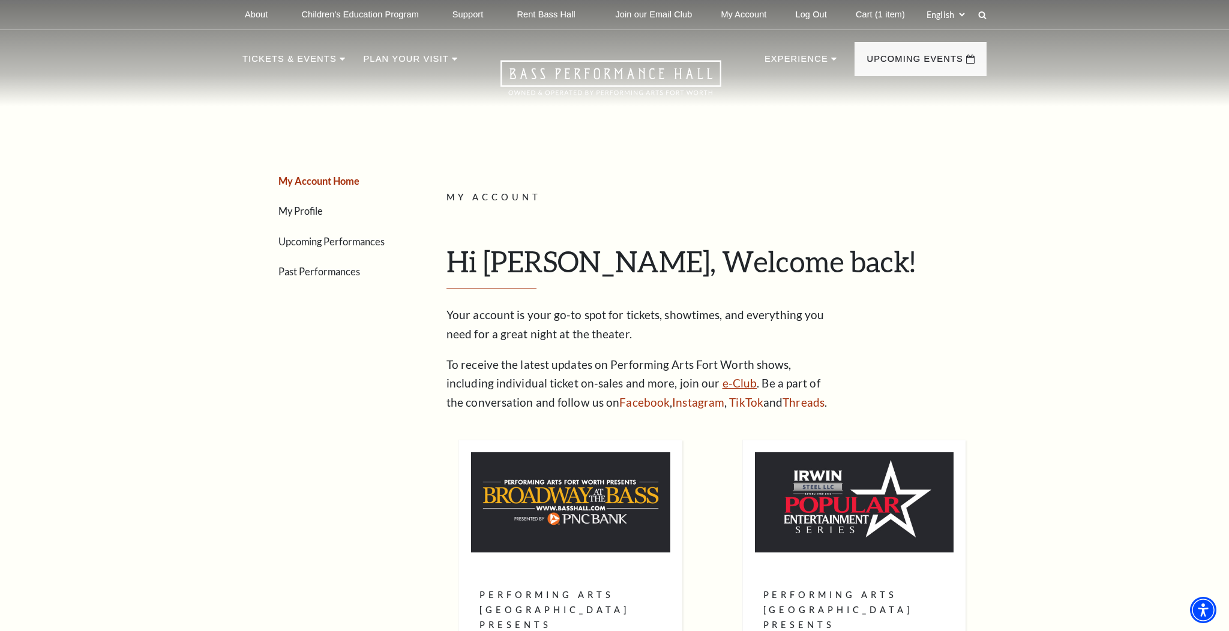
click at [723, 390] on link "e-Club" at bounding box center [740, 383] width 35 height 14
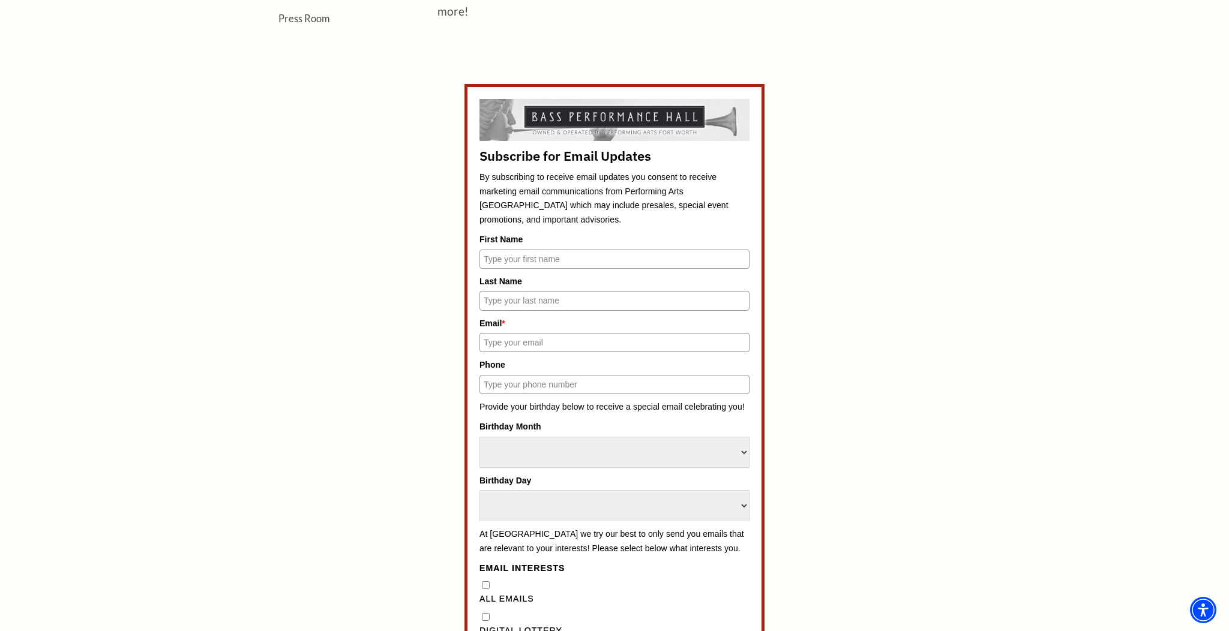
scroll to position [539, 0]
type input "[PERSON_NAME]"
type input "[EMAIL_ADDRESS][DOMAIN_NAME]"
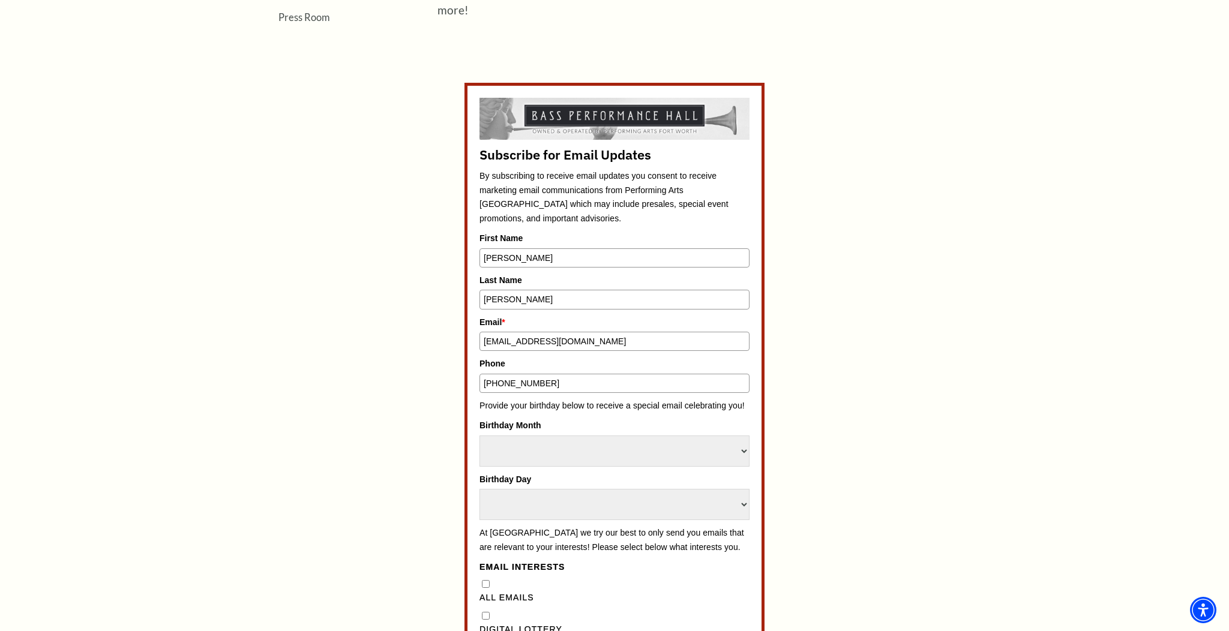
type input "[PHONE_NUMBER]"
select select "November"
select select "21"
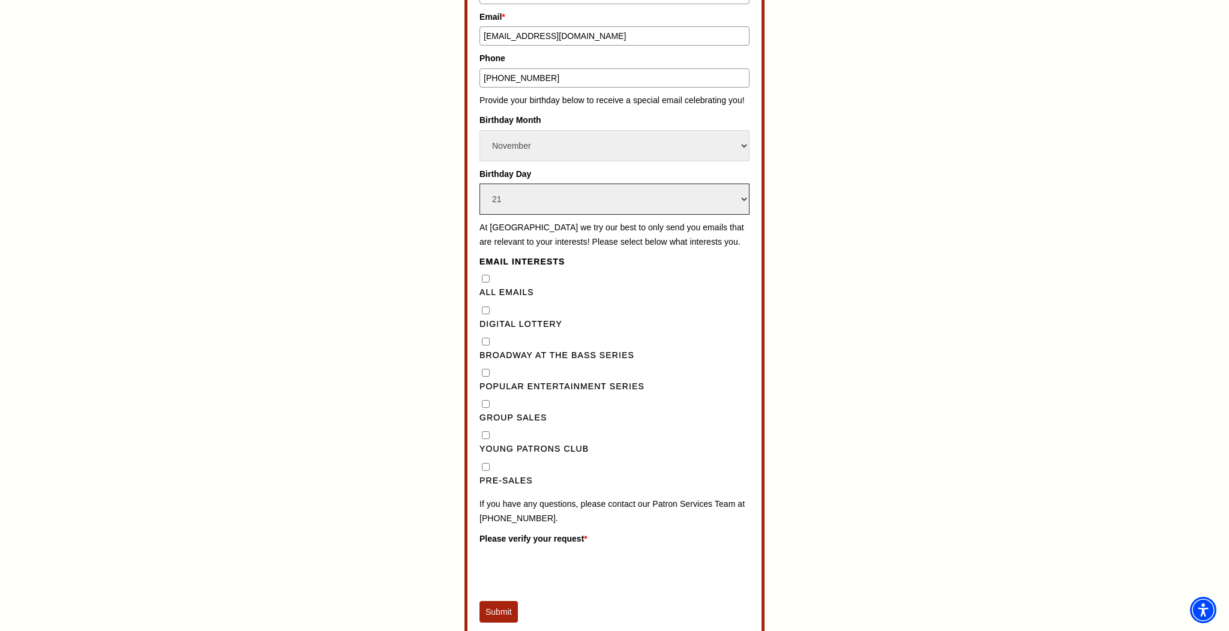
scroll to position [845, 0]
click at [485, 463] on input "Pre-Sales" at bounding box center [486, 467] width 8 height 8
checkbox input "true"
click at [484, 275] on Emails"] "All Emails" at bounding box center [486, 279] width 8 height 8
checkbox Emails"] "true"
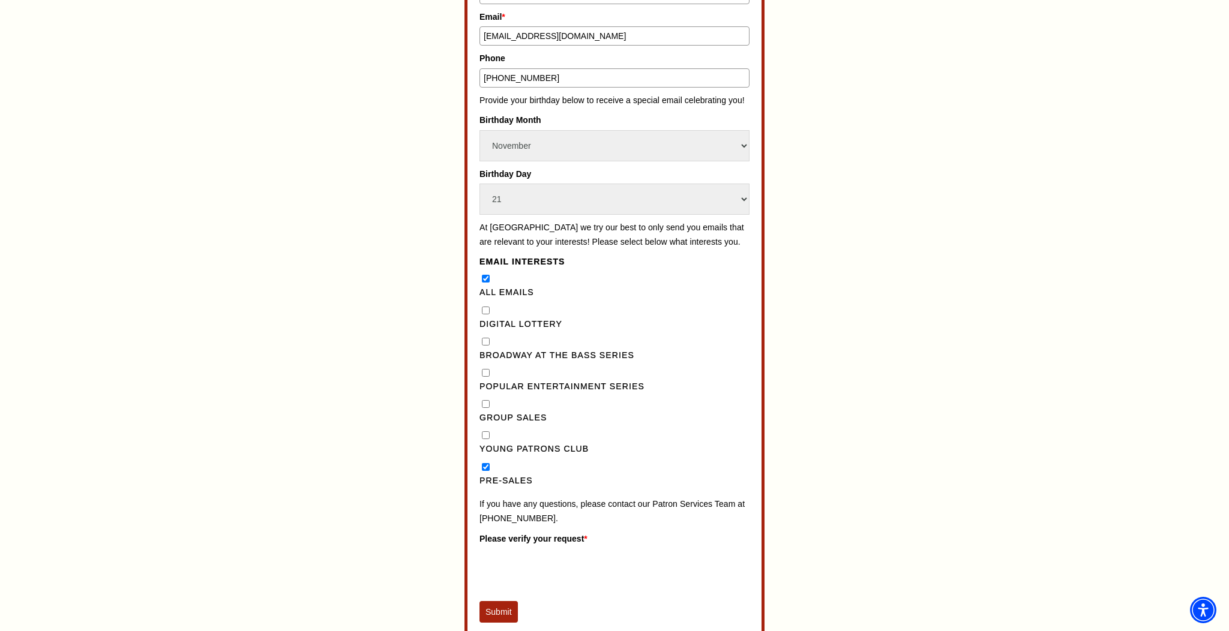
click at [483, 463] on input "Pre-Sales" at bounding box center [486, 467] width 8 height 8
checkbox input "false"
click at [496, 601] on button "Submit" at bounding box center [499, 612] width 38 height 22
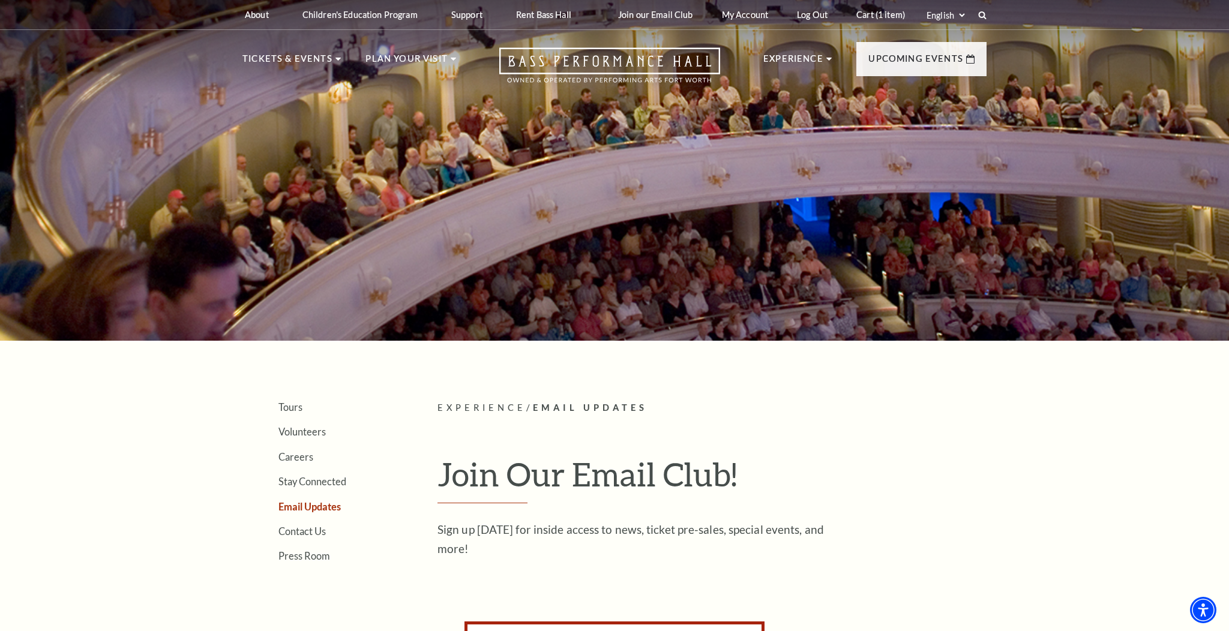
scroll to position [0, 0]
click at [870, 14] on link "Cart (1 item)" at bounding box center [881, 14] width 68 height 29
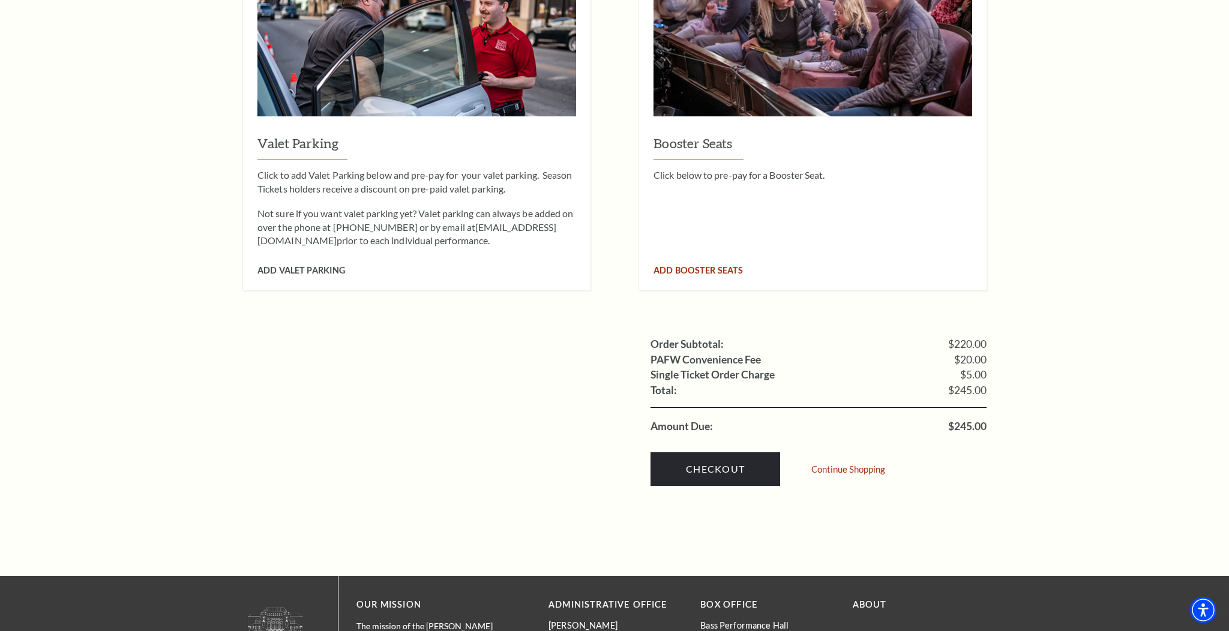
scroll to position [932, 0]
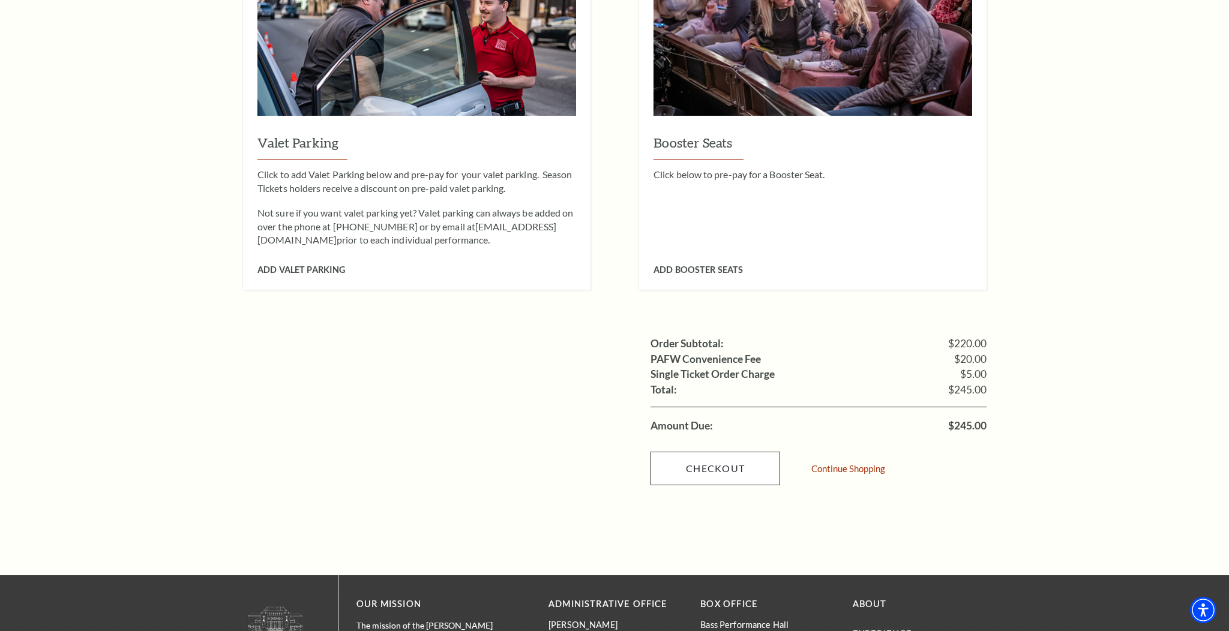
click at [712, 452] on link "Checkout" at bounding box center [716, 469] width 130 height 34
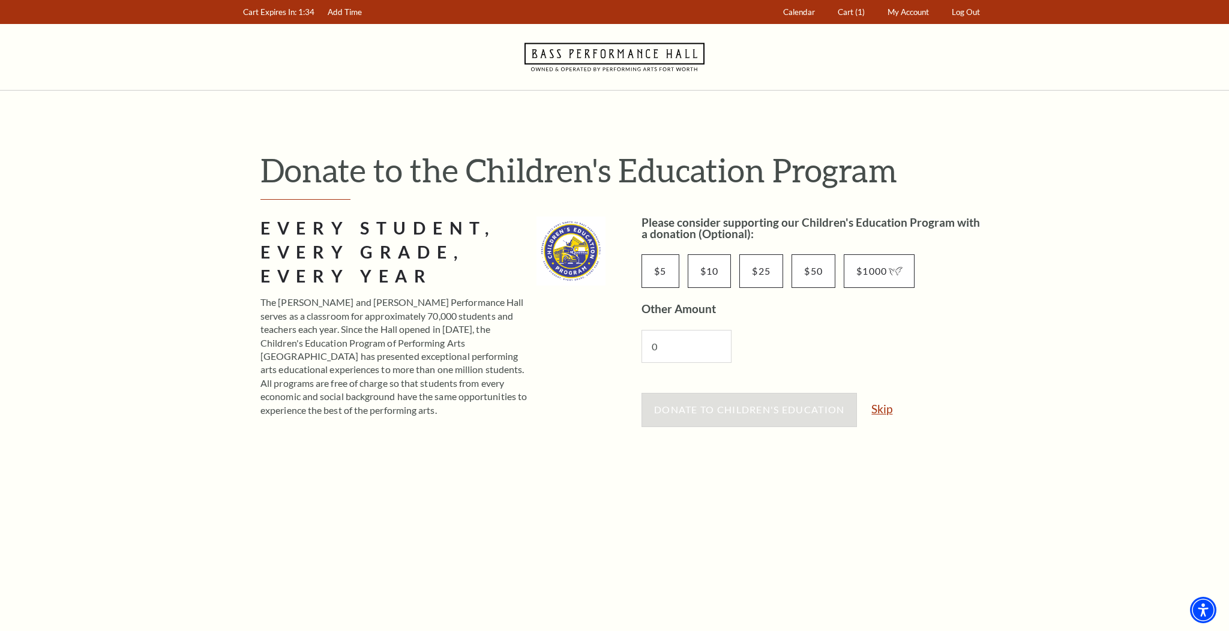
click at [881, 412] on link "Skip" at bounding box center [882, 408] width 21 height 11
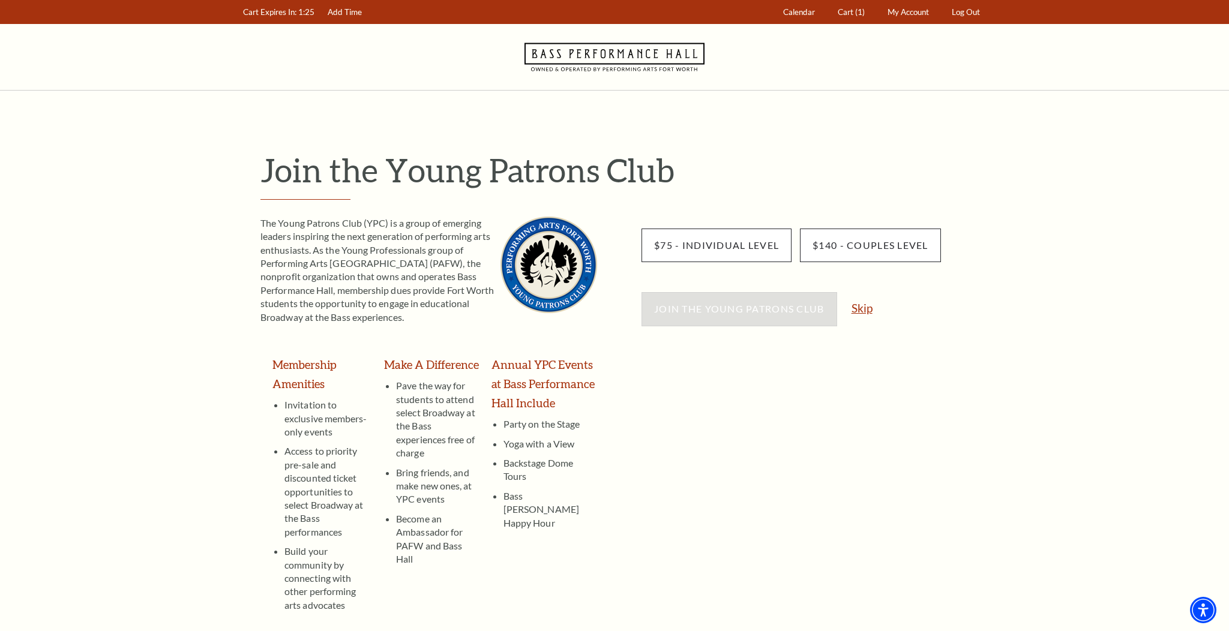
click at [859, 308] on link "Skip" at bounding box center [862, 308] width 21 height 11
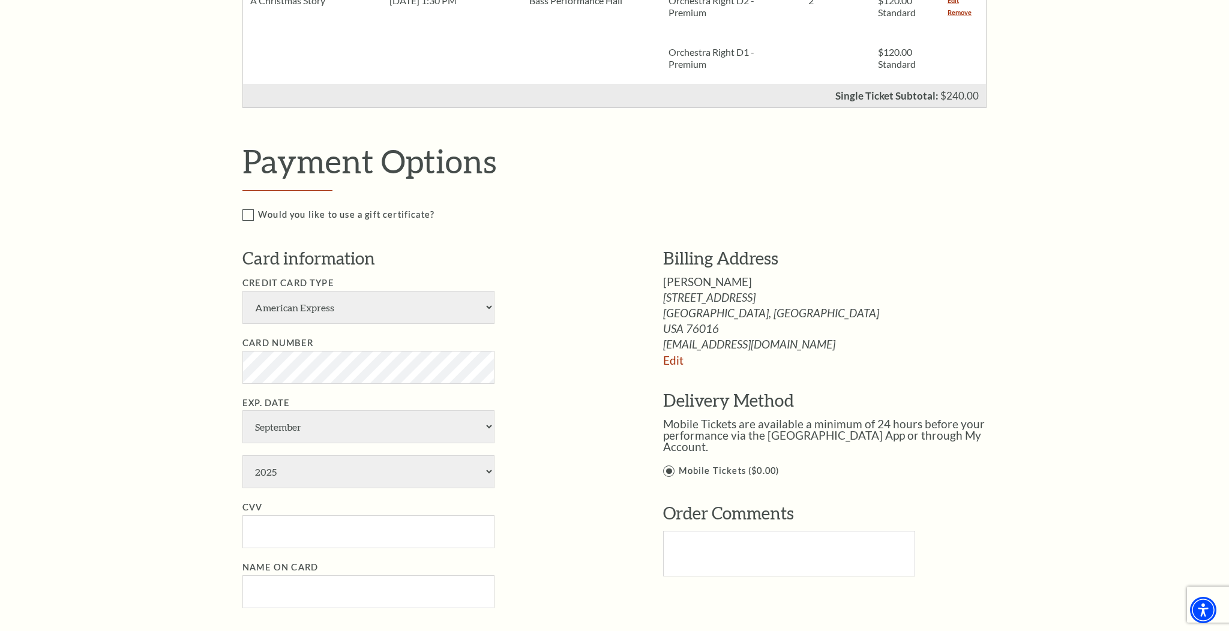
scroll to position [426, 0]
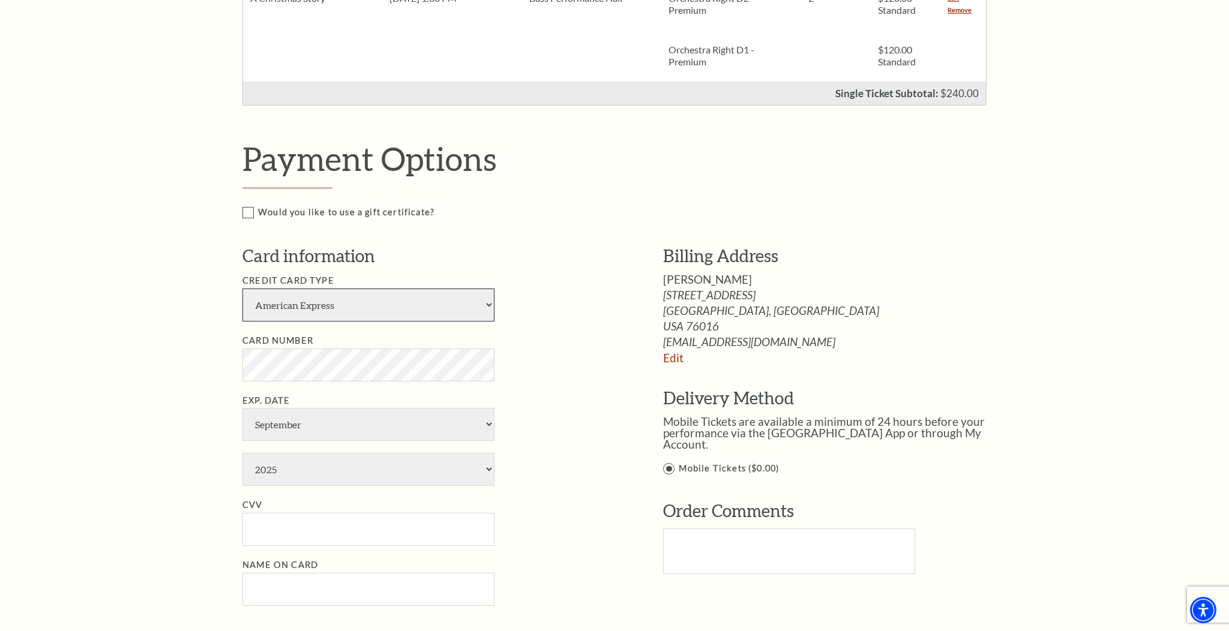
select select "24"
select select "8"
select select "2027"
click at [471, 513] on input "CVV" at bounding box center [369, 529] width 252 height 33
type input "811"
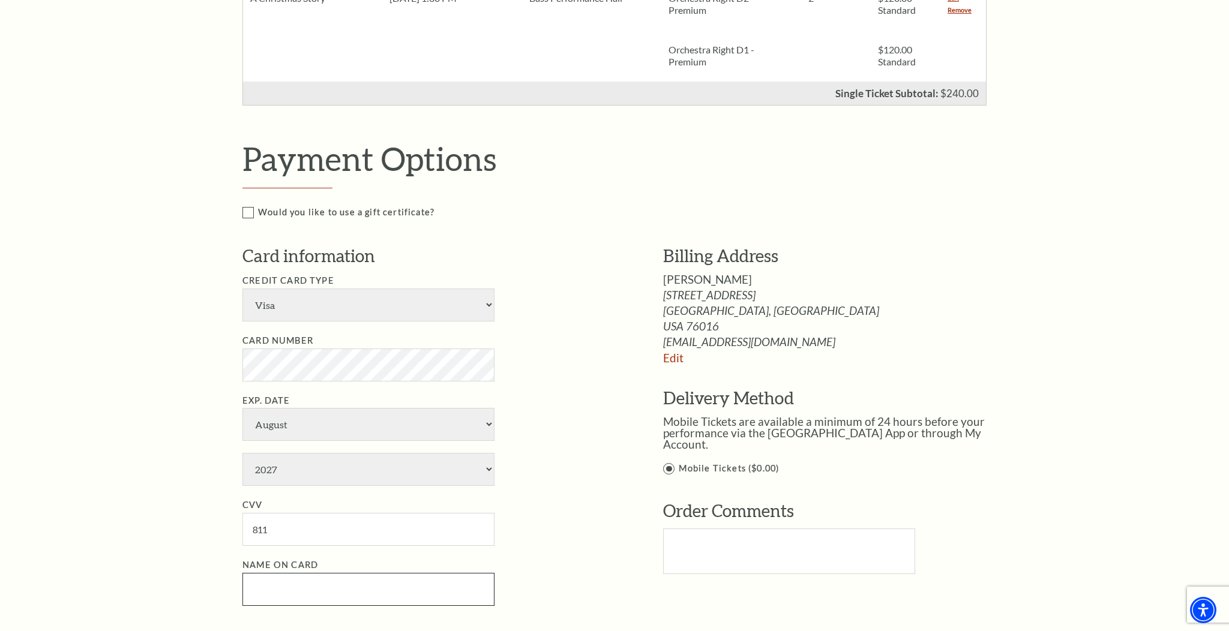
click at [400, 573] on input "Name on Card" at bounding box center [369, 589] width 252 height 33
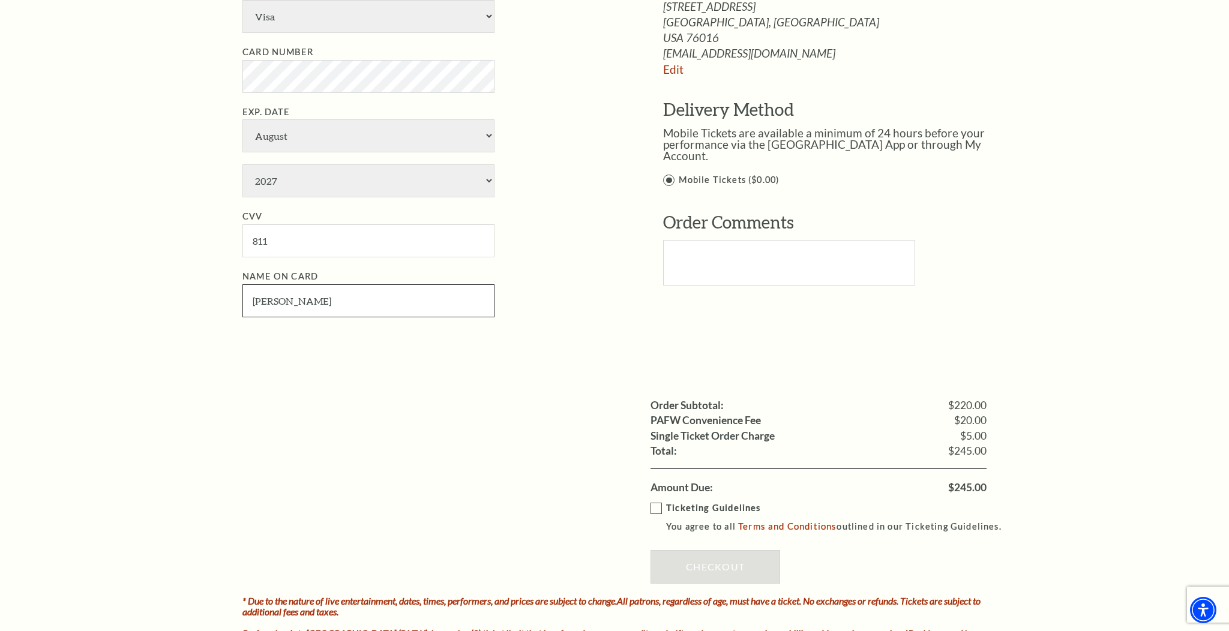
scroll to position [717, 0]
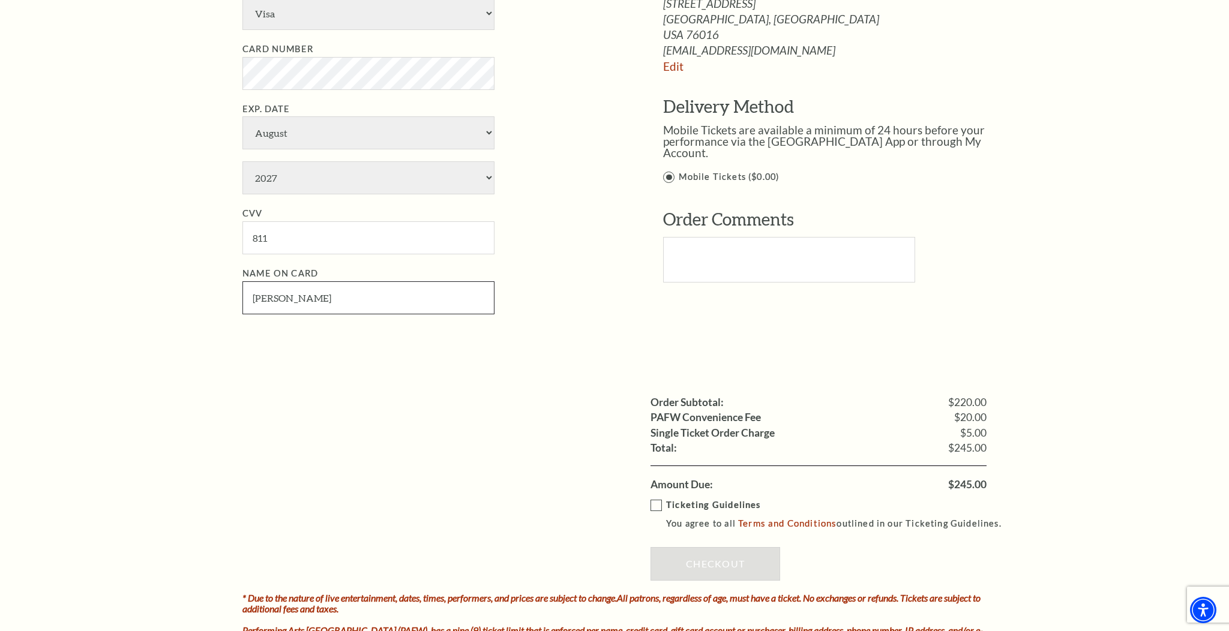
type input "[PERSON_NAME]"
click at [656, 498] on label "Ticketing Guidelines You agree to all Terms and Conditions outlined in our Tick…" at bounding box center [832, 514] width 362 height 33
click at [0, 0] on input "Ticketing Guidelines You agree to all Terms and Conditions outlined in our Tick…" at bounding box center [0, 0] width 0 height 0
click at [697, 547] on link "Checkout" at bounding box center [716, 564] width 130 height 34
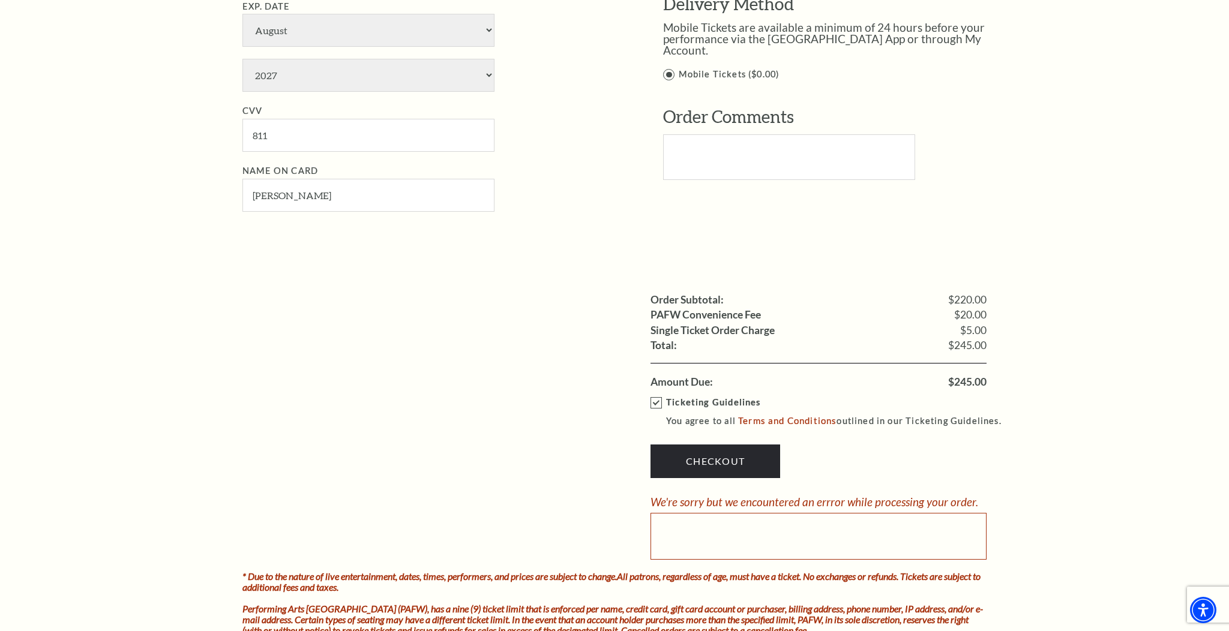
scroll to position [821, 0]
click at [714, 444] on link "Checkout" at bounding box center [716, 461] width 130 height 34
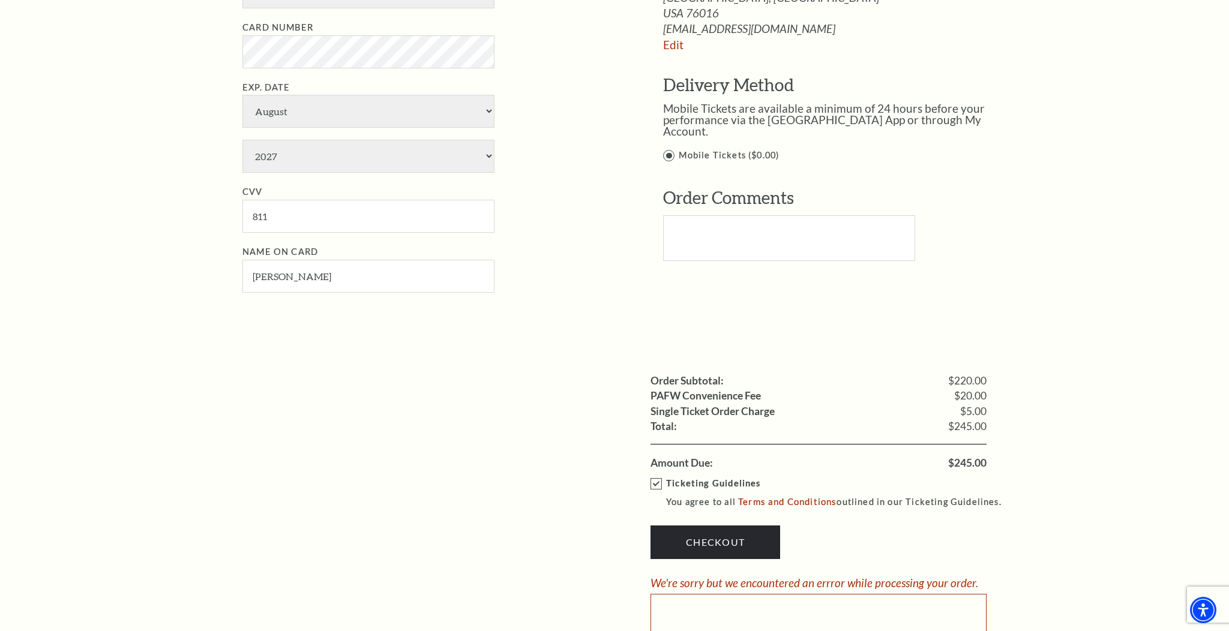
scroll to position [792, 0]
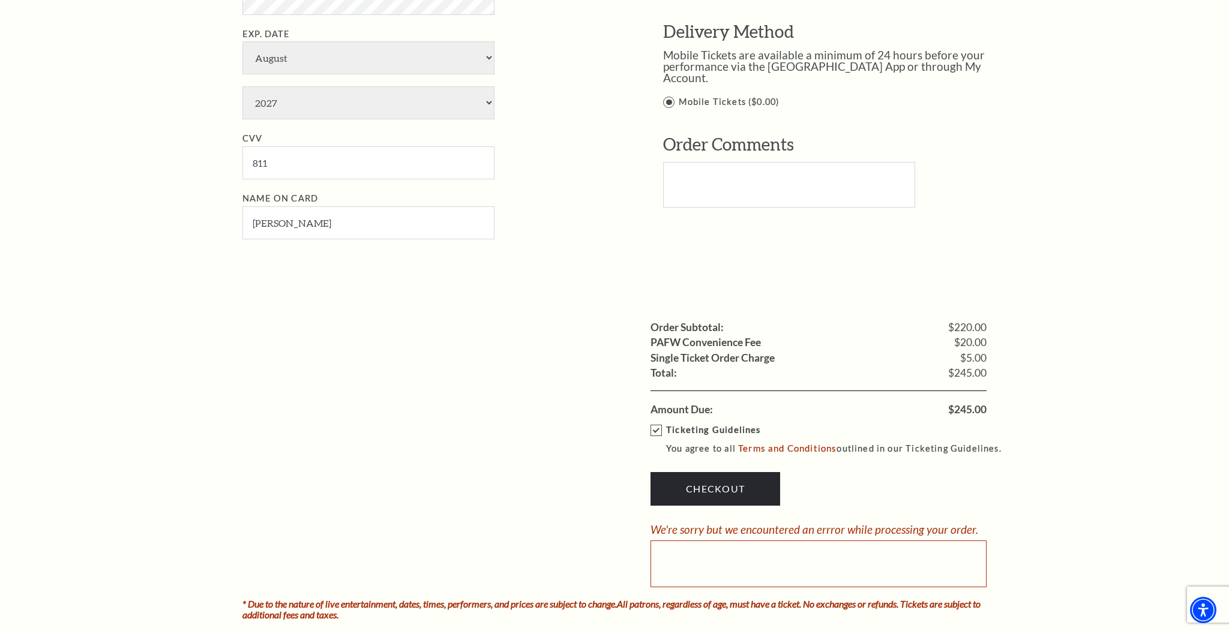
click at [737, 472] on link "Checkout" at bounding box center [716, 489] width 130 height 34
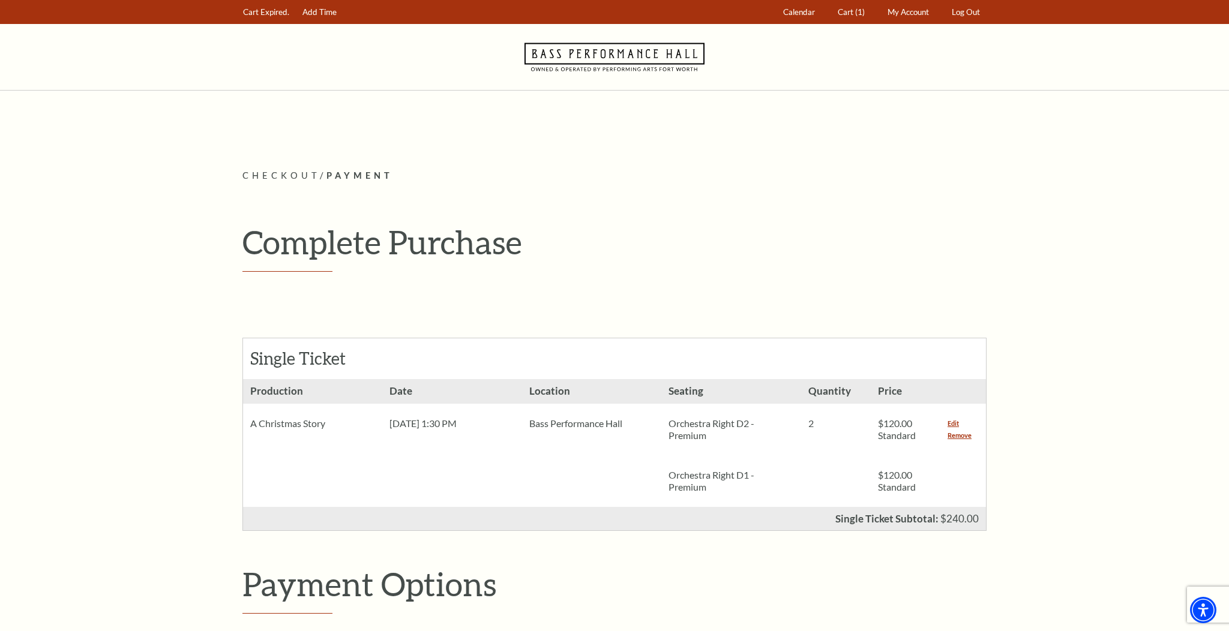
scroll to position [0, 0]
